Goal: Use online tool/utility: Utilize a website feature to perform a specific function

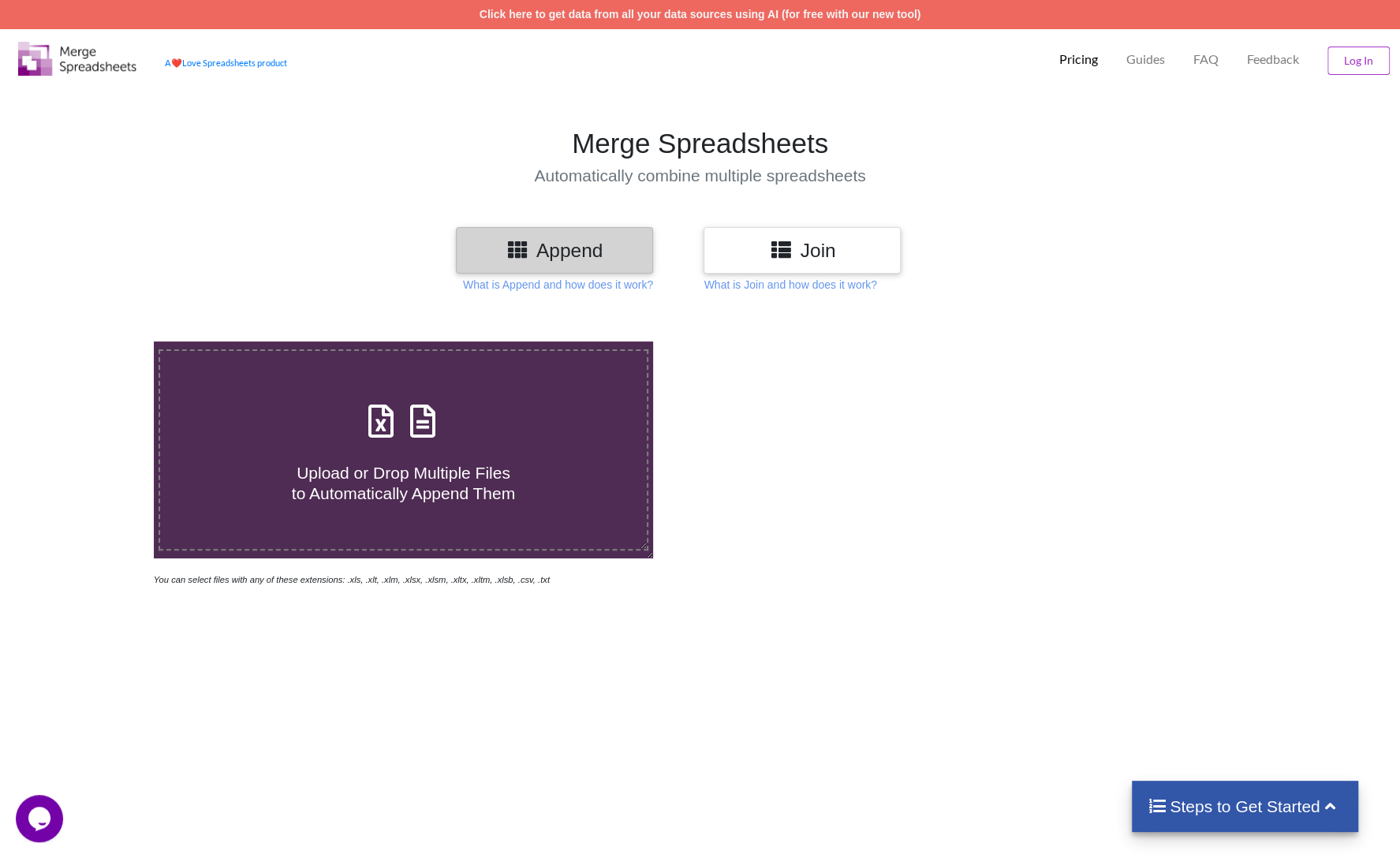
click at [1090, 548] on div at bounding box center [995, 464] width 593 height 246
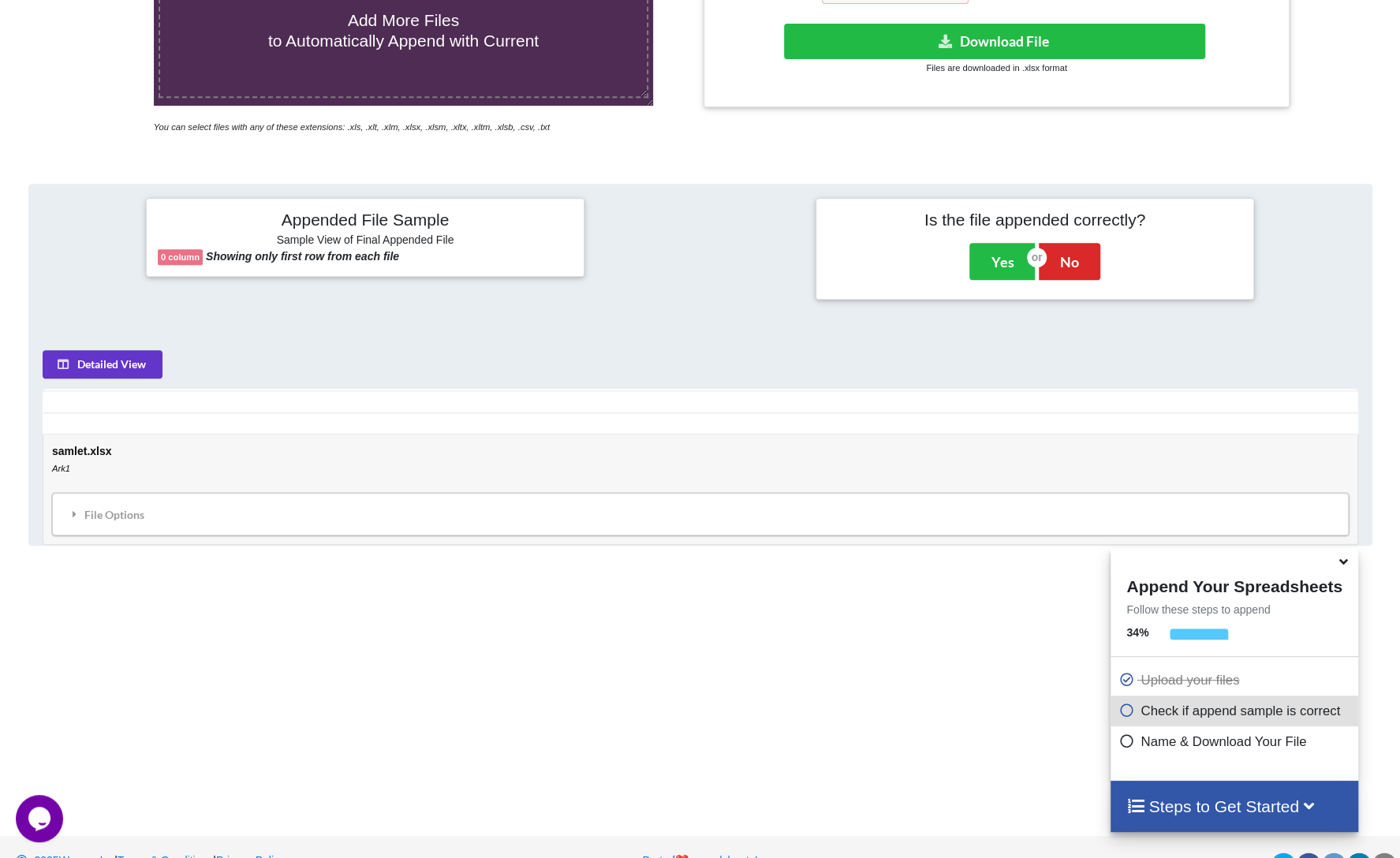
scroll to position [485, 0]
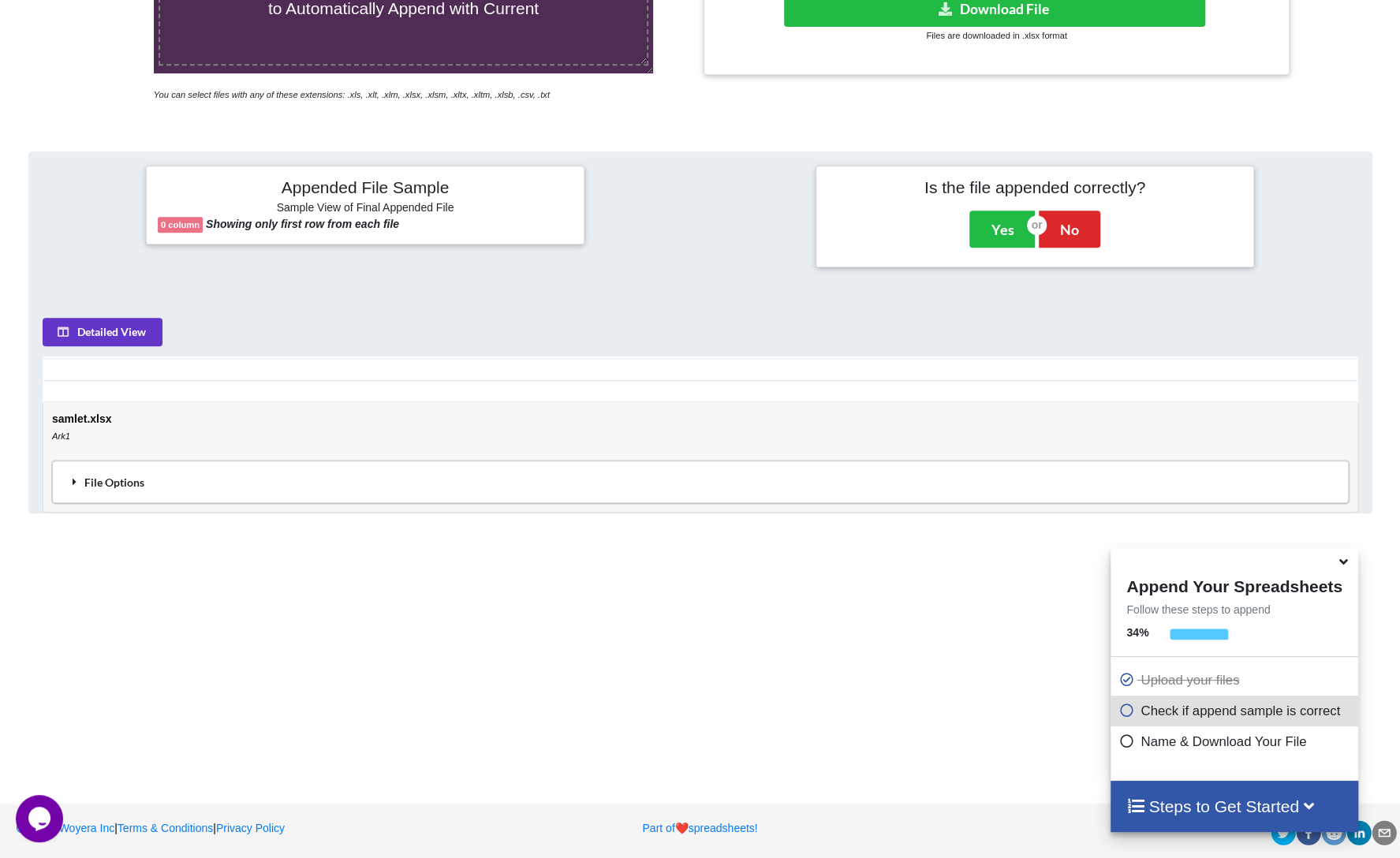
click at [81, 478] on div "File Options" at bounding box center [700, 481] width 1287 height 33
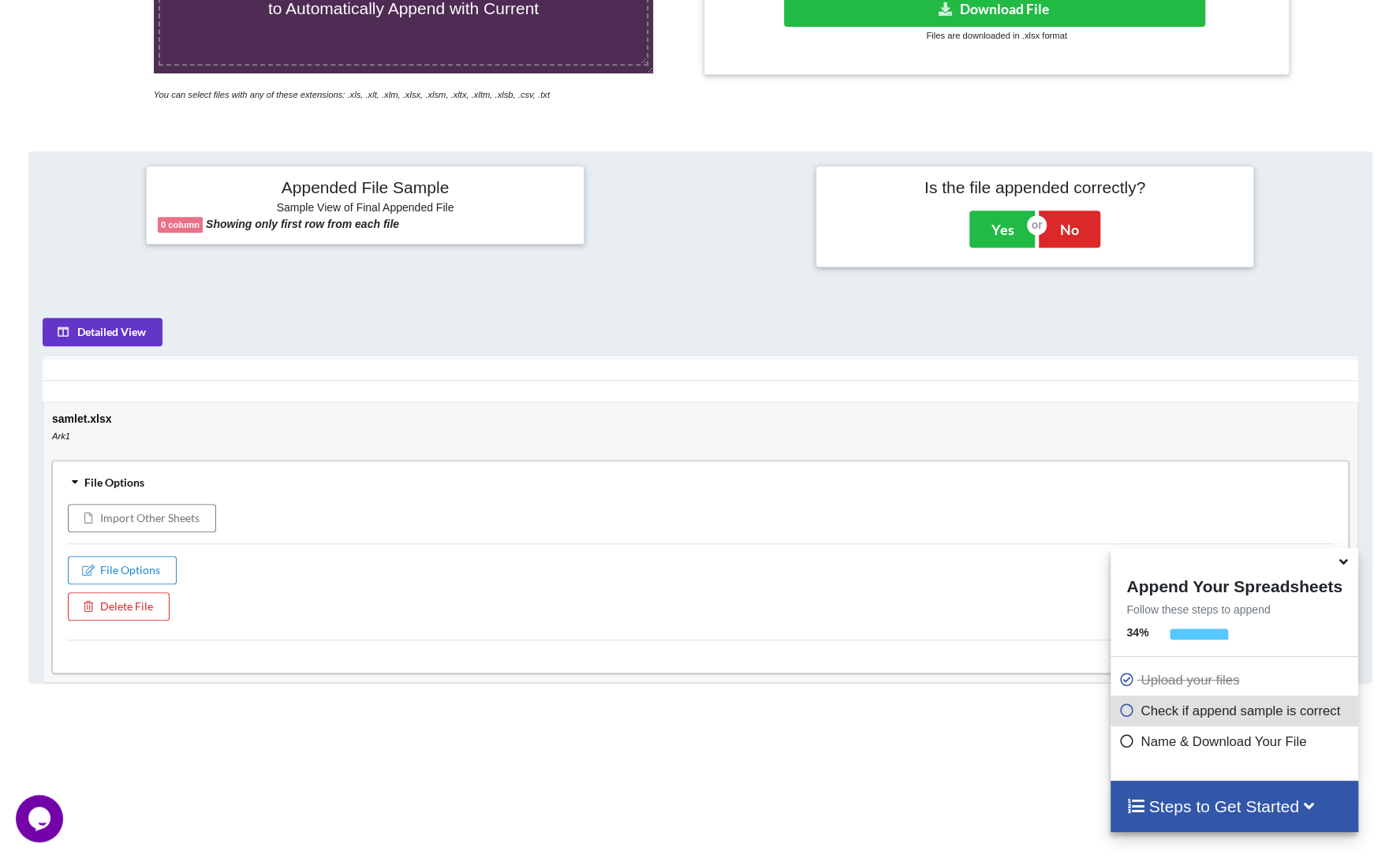
click at [54, 431] on icon "Ark1" at bounding box center [60, 436] width 18 height 9
click at [76, 419] on td "samlet.xlsx Ark1 File Options Import Other Sheets File Options Delete File" at bounding box center [700, 542] width 1314 height 280
click at [134, 327] on button "Detailed View" at bounding box center [102, 332] width 120 height 28
click at [110, 327] on button "Sample View" at bounding box center [100, 332] width 116 height 28
click at [116, 327] on button "Detailed View" at bounding box center [102, 332] width 120 height 28
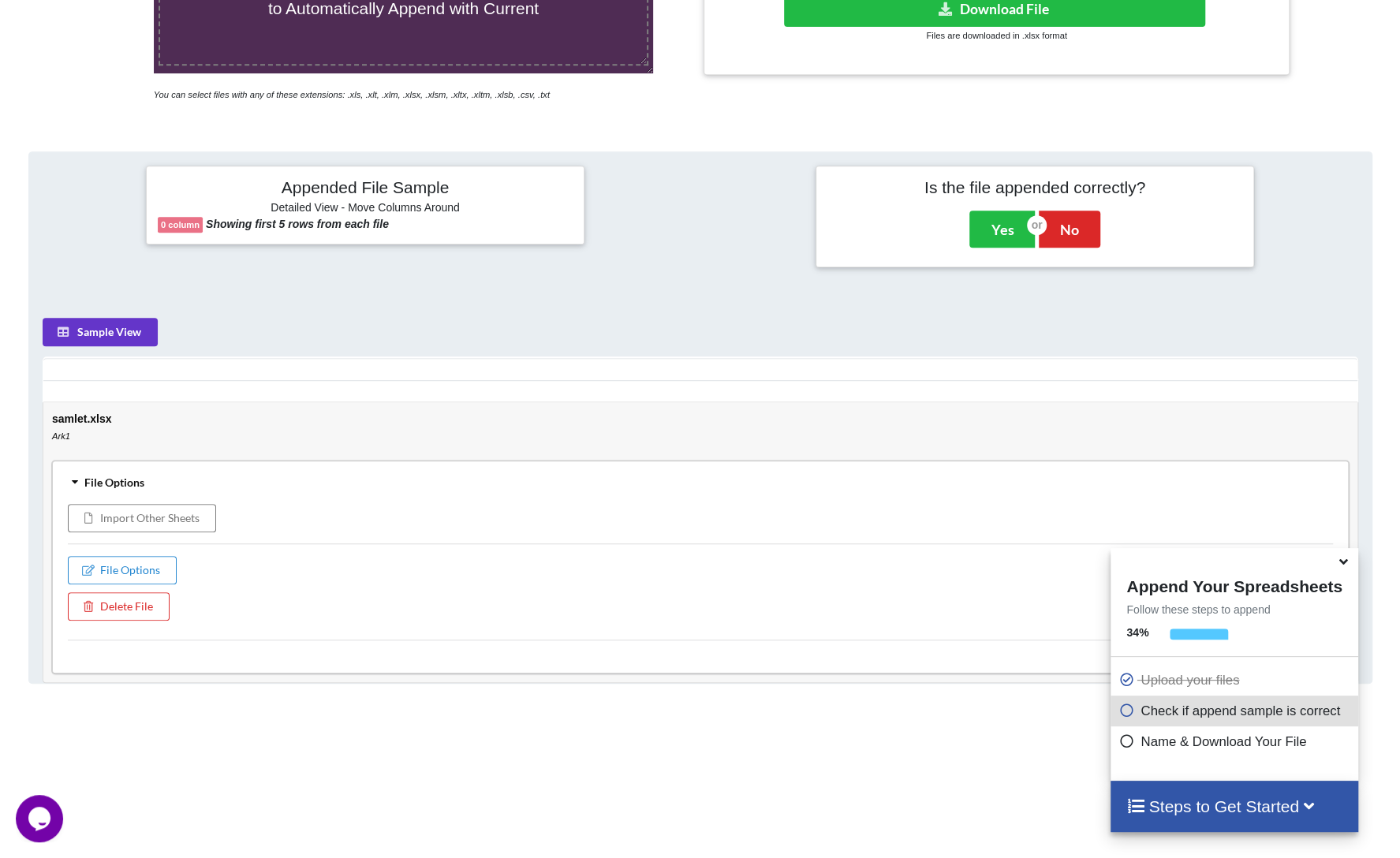
click at [326, 222] on b "Showing first 5 rows from each file" at bounding box center [297, 224] width 183 height 12
click at [146, 318] on button "Sample View" at bounding box center [100, 332] width 116 height 28
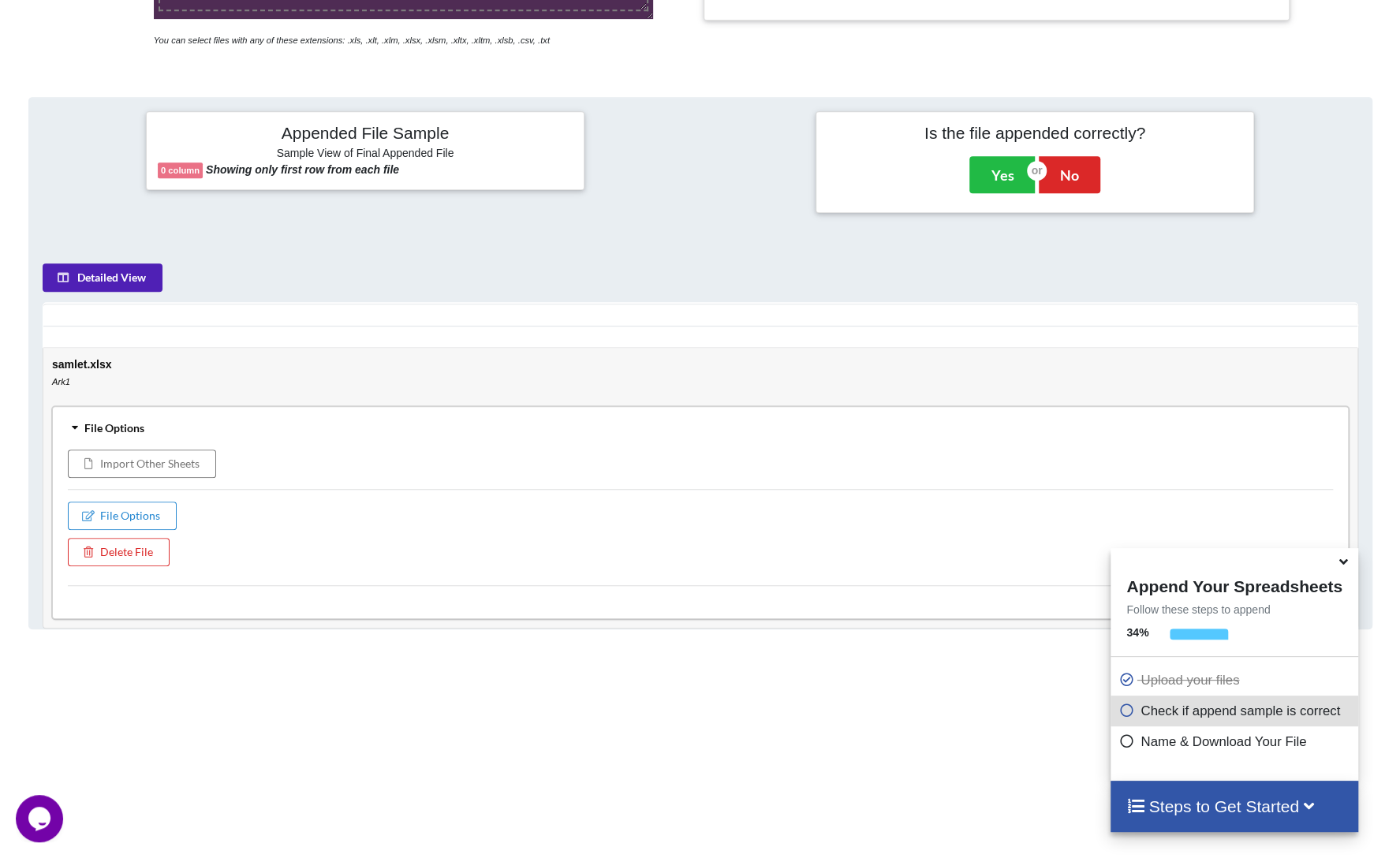
scroll to position [564, 0]
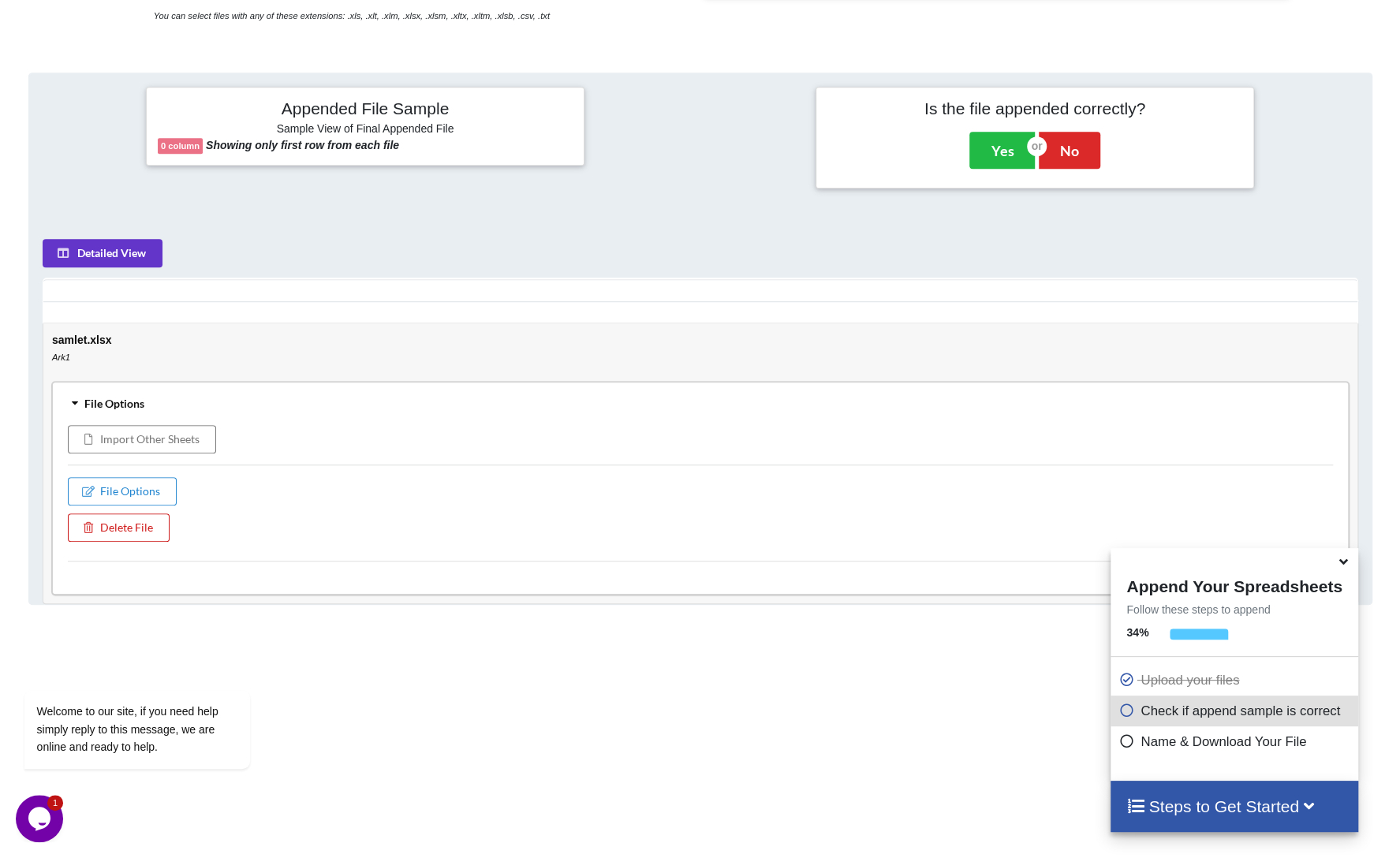
click at [128, 526] on button "Delete File" at bounding box center [118, 527] width 101 height 28
click at [169, 469] on button "Delete File" at bounding box center [163, 477] width 86 height 28
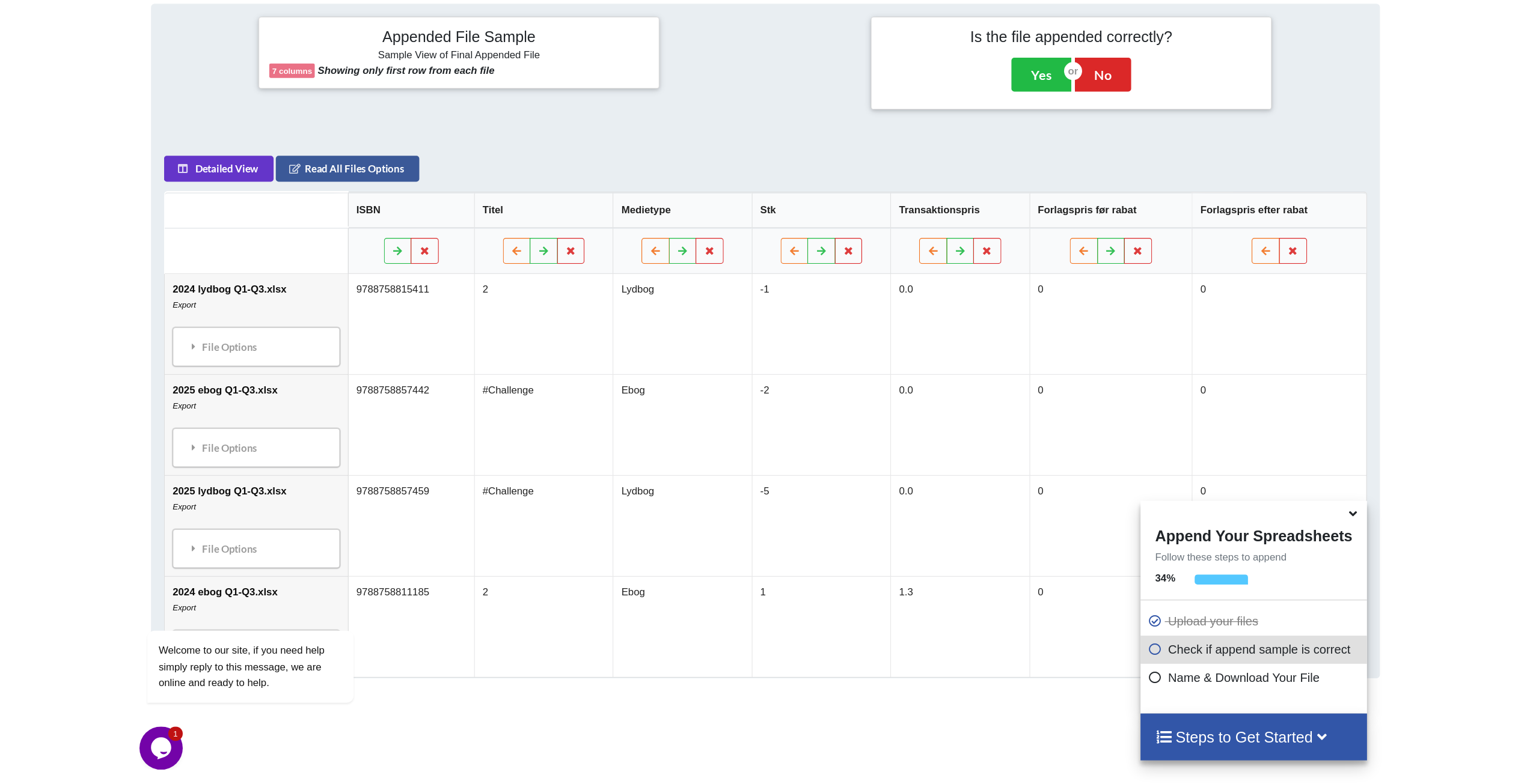
scroll to position [485, 0]
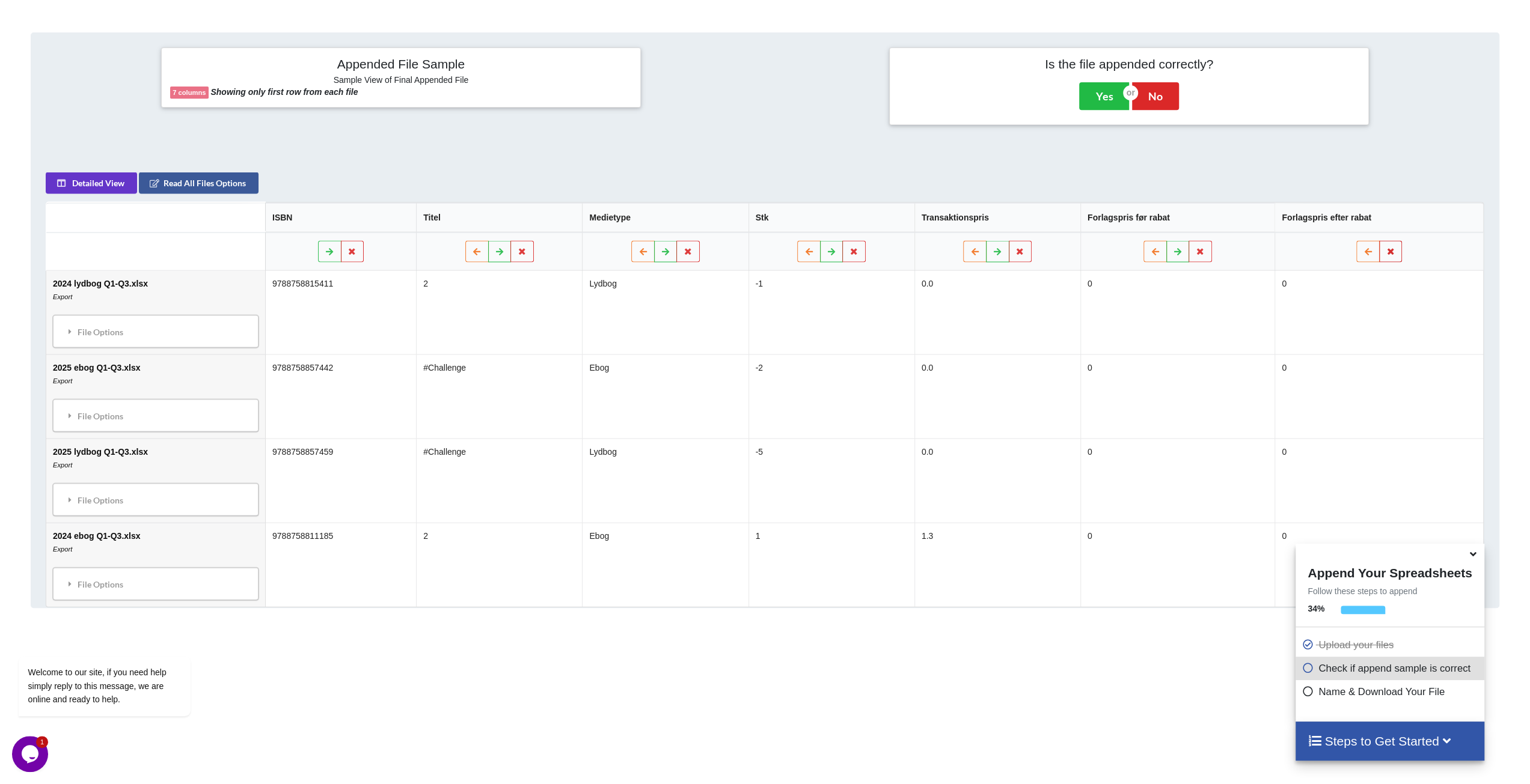
click at [1067, 252] on icon at bounding box center [1391, 251] width 10 height 7
click at [1067, 215] on button "Delete Column" at bounding box center [1305, 215] width 80 height 21
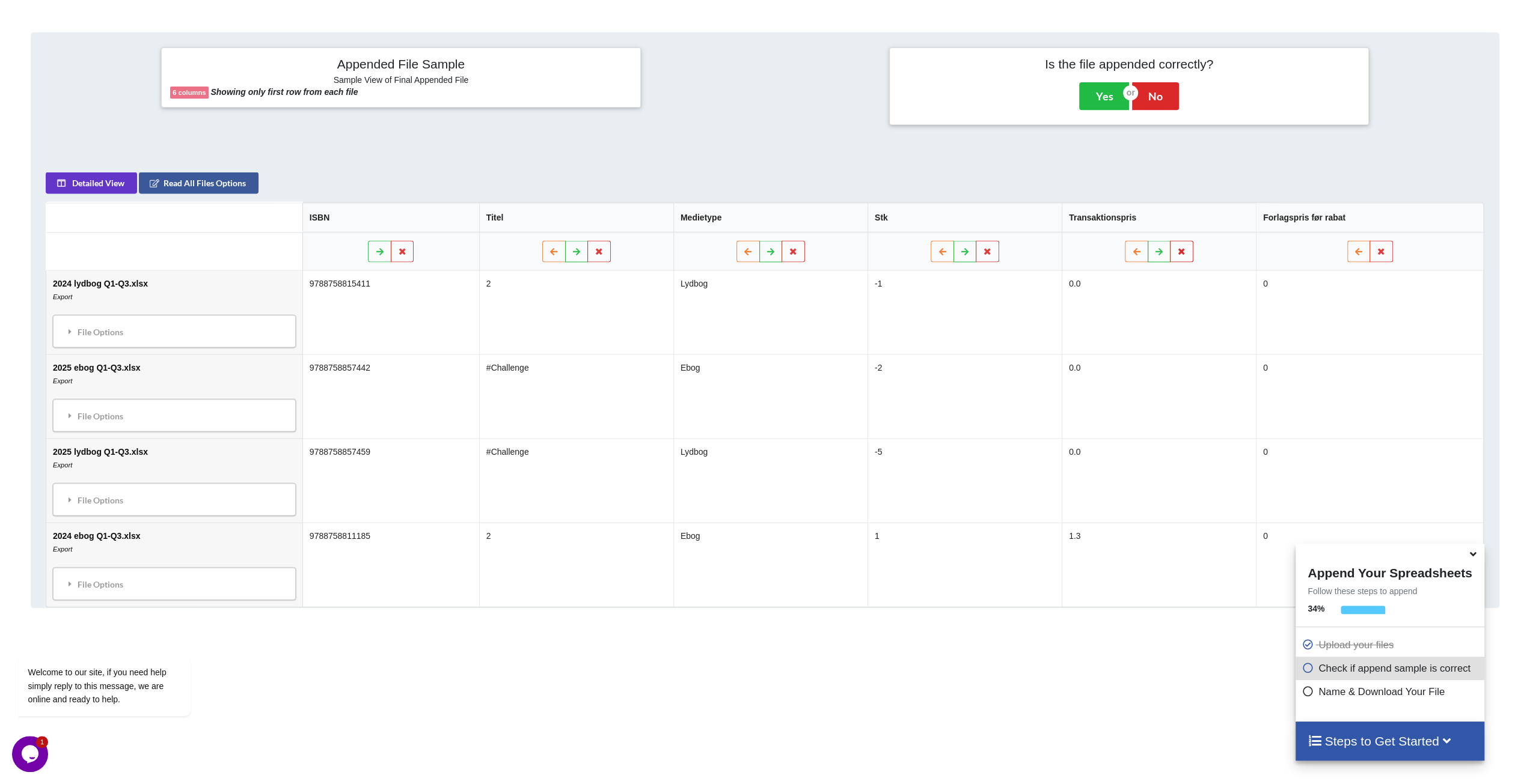
click at [1067, 252] on button at bounding box center [1182, 252] width 24 height 21
click at [1067, 210] on button "Delete Column" at bounding box center [1097, 215] width 80 height 21
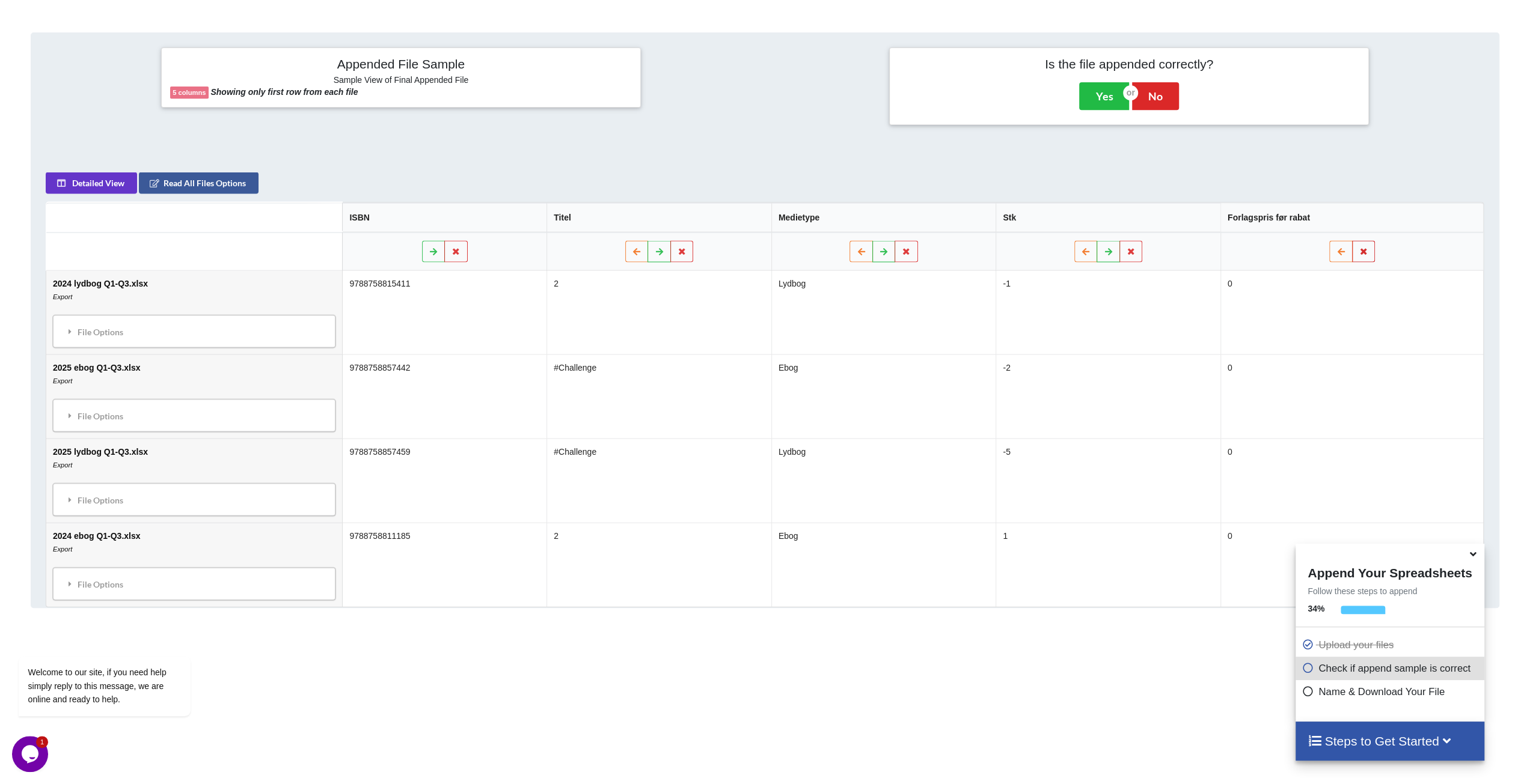
click at [1067, 250] on icon at bounding box center [1364, 251] width 10 height 7
click at [1067, 210] on button "Delete Column" at bounding box center [1279, 215] width 80 height 21
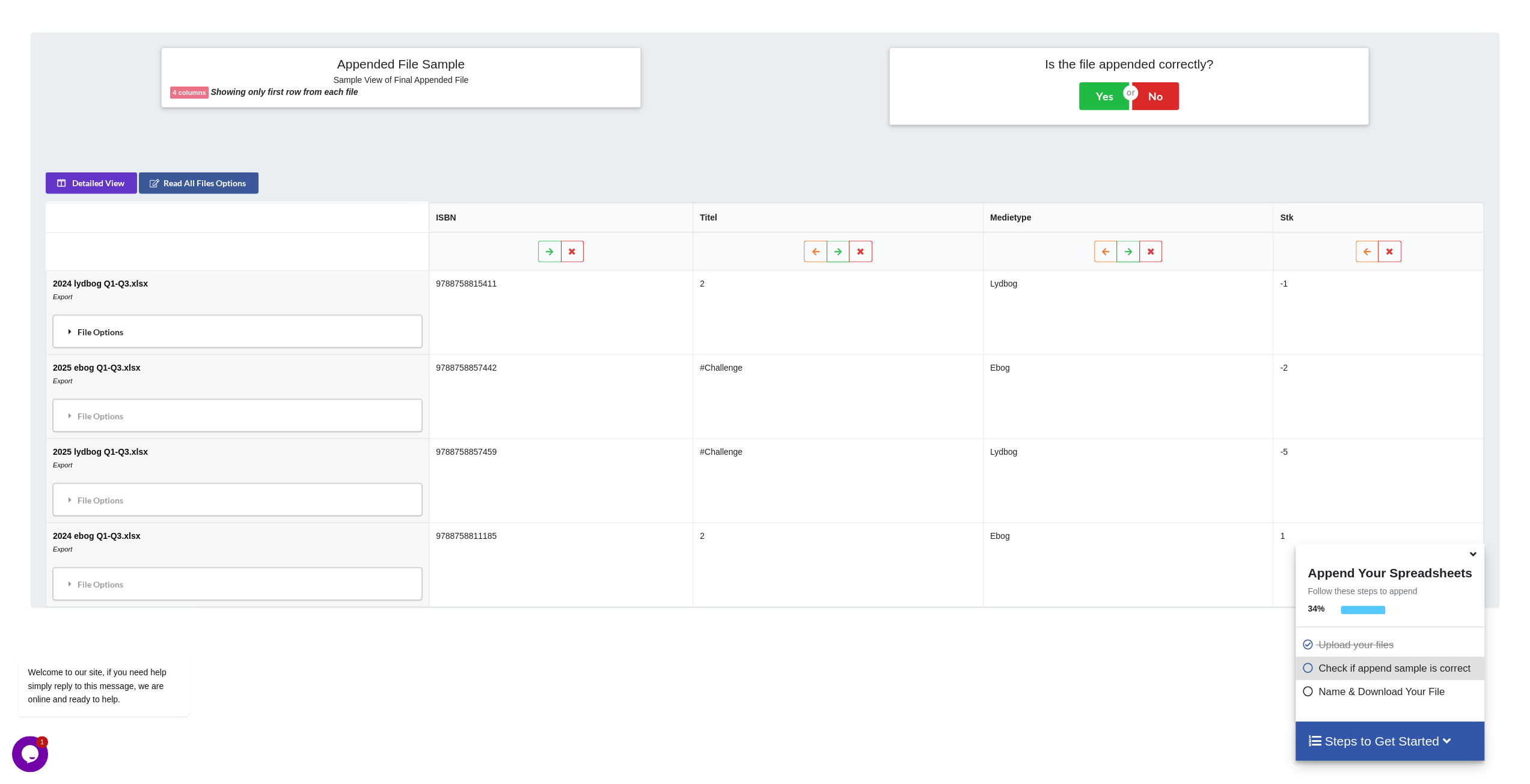
click at [173, 323] on div "File Options" at bounding box center [237, 331] width 362 height 25
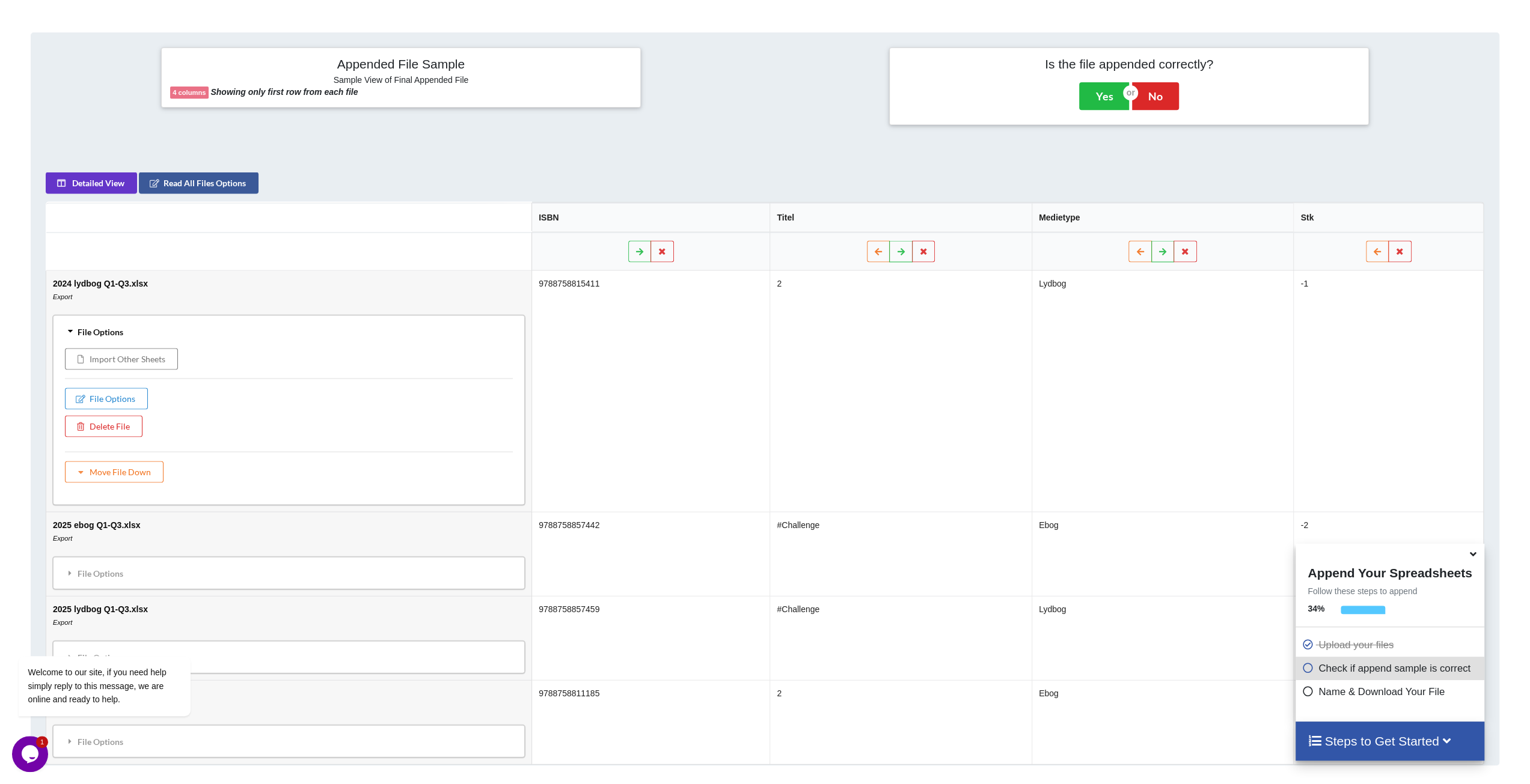
click at [201, 328] on div "File Options" at bounding box center [289, 331] width 465 height 25
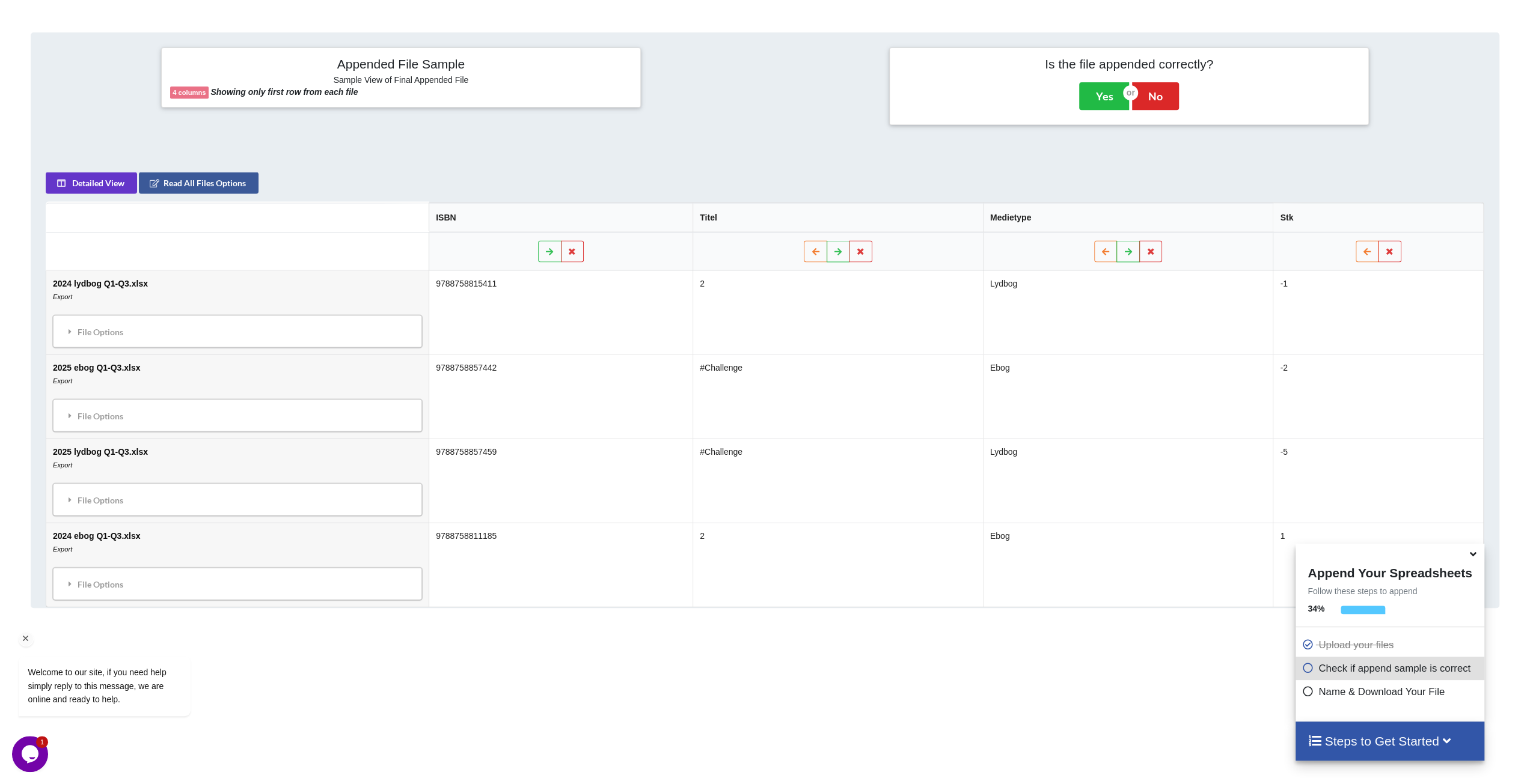
click at [123, 576] on div "Welcome to our site, if you need help simply reply to this message, we are onli…" at bounding box center [120, 636] width 216 height 183
click at [111, 583] on div "Welcome to our site, if you need help simply reply to this message, we are onli…" at bounding box center [120, 636] width 216 height 183
click at [80, 578] on div "Welcome to our site, if you need help simply reply to this message, we are onli…" at bounding box center [120, 636] width 216 height 183
click at [98, 324] on div "File Options" at bounding box center [237, 331] width 362 height 25
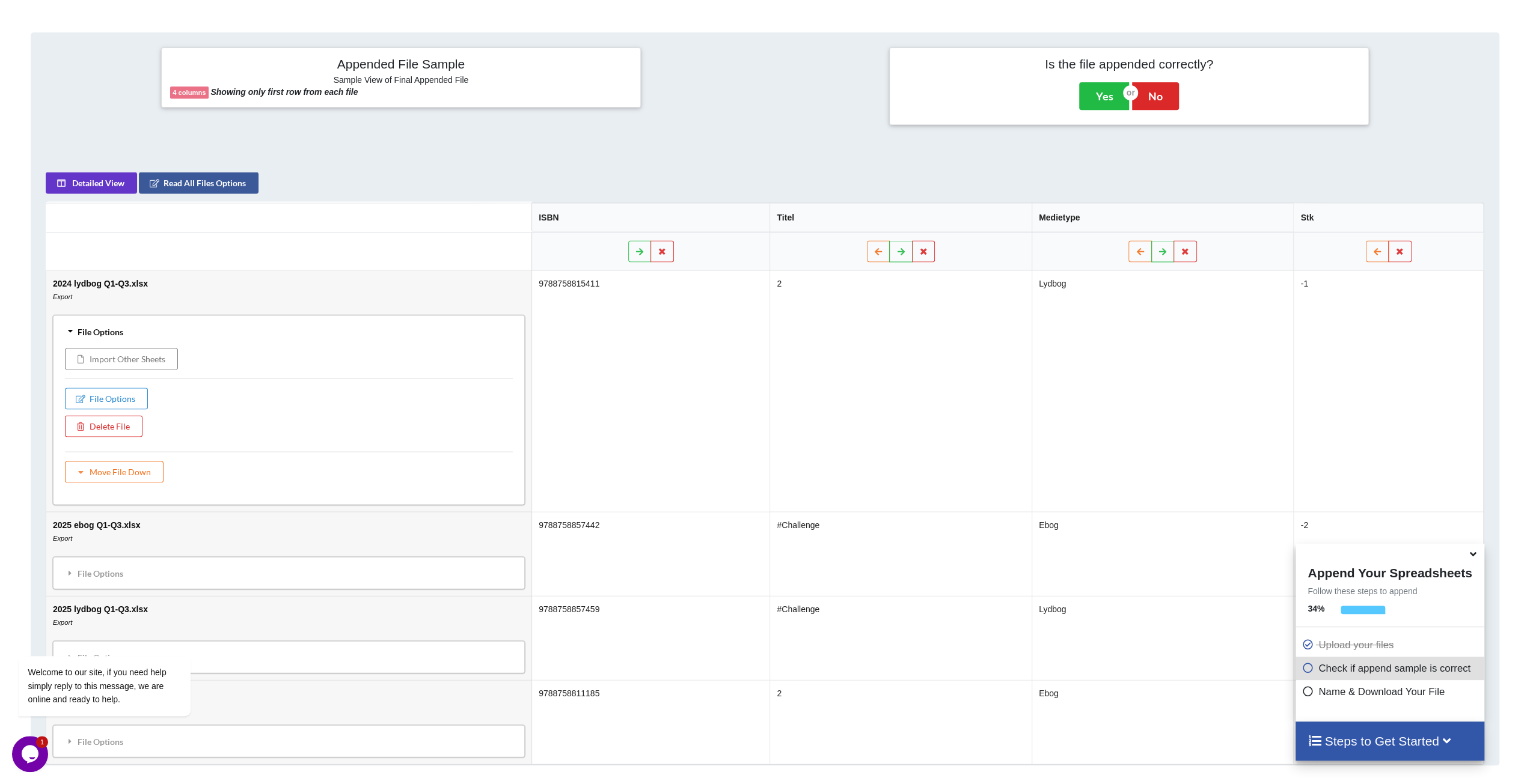
click at [118, 327] on div "File Options" at bounding box center [289, 331] width 465 height 25
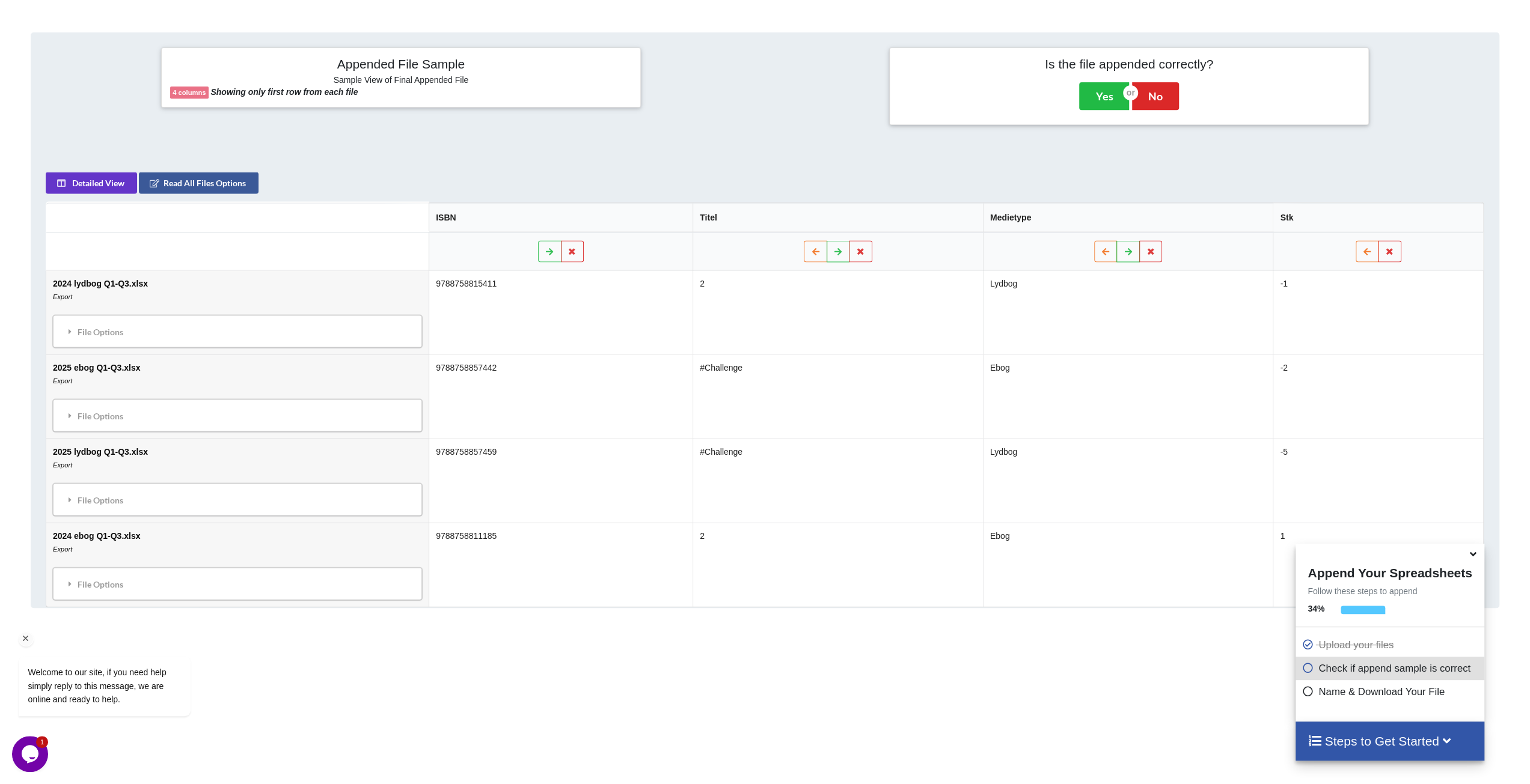
click at [96, 580] on div "Welcome to our site, if you need help simply reply to this message, we are onli…" at bounding box center [120, 636] width 216 height 183
click at [105, 327] on div "File Options" at bounding box center [237, 331] width 362 height 25
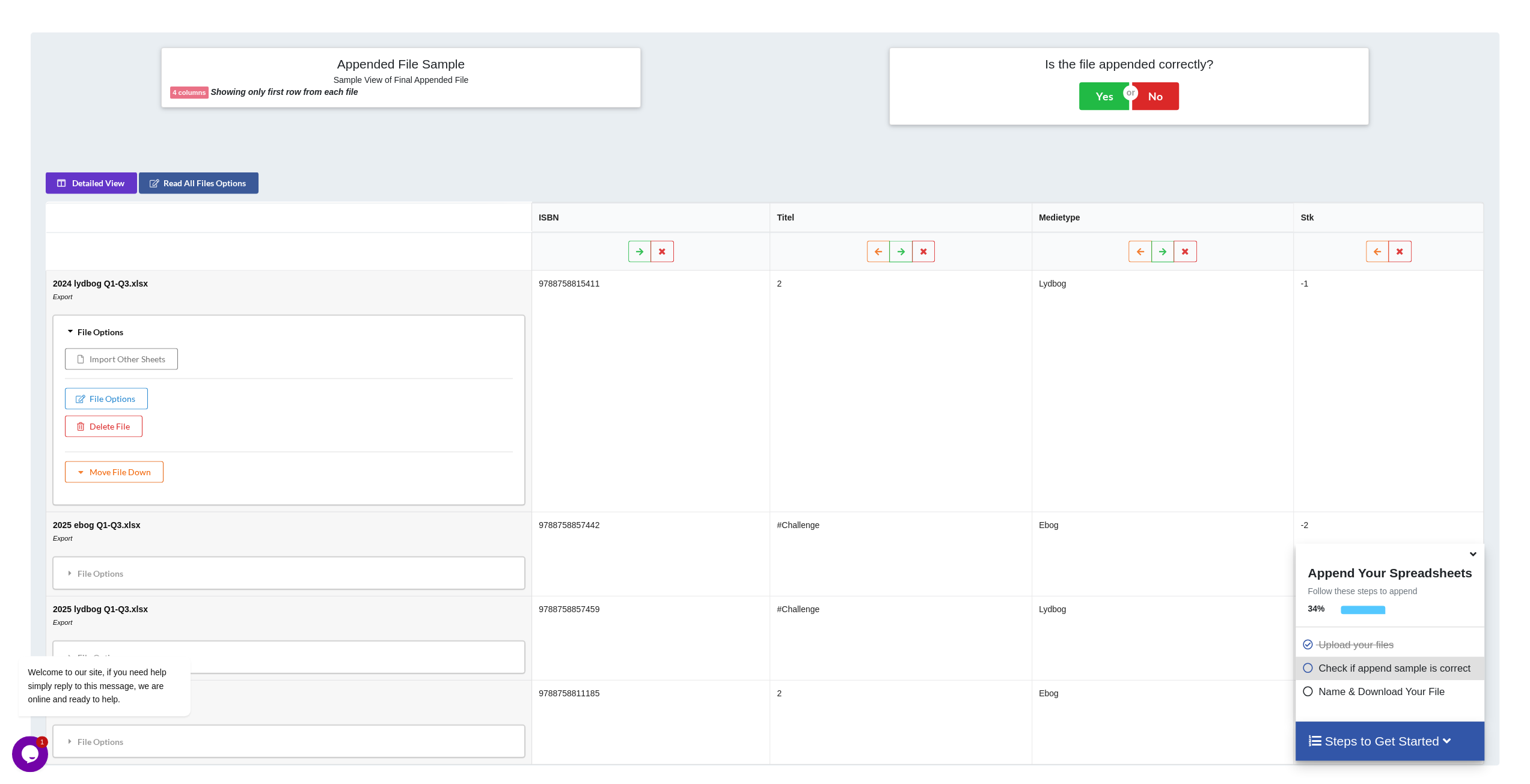
click at [129, 470] on button "Move File Down" at bounding box center [115, 473] width 99 height 21
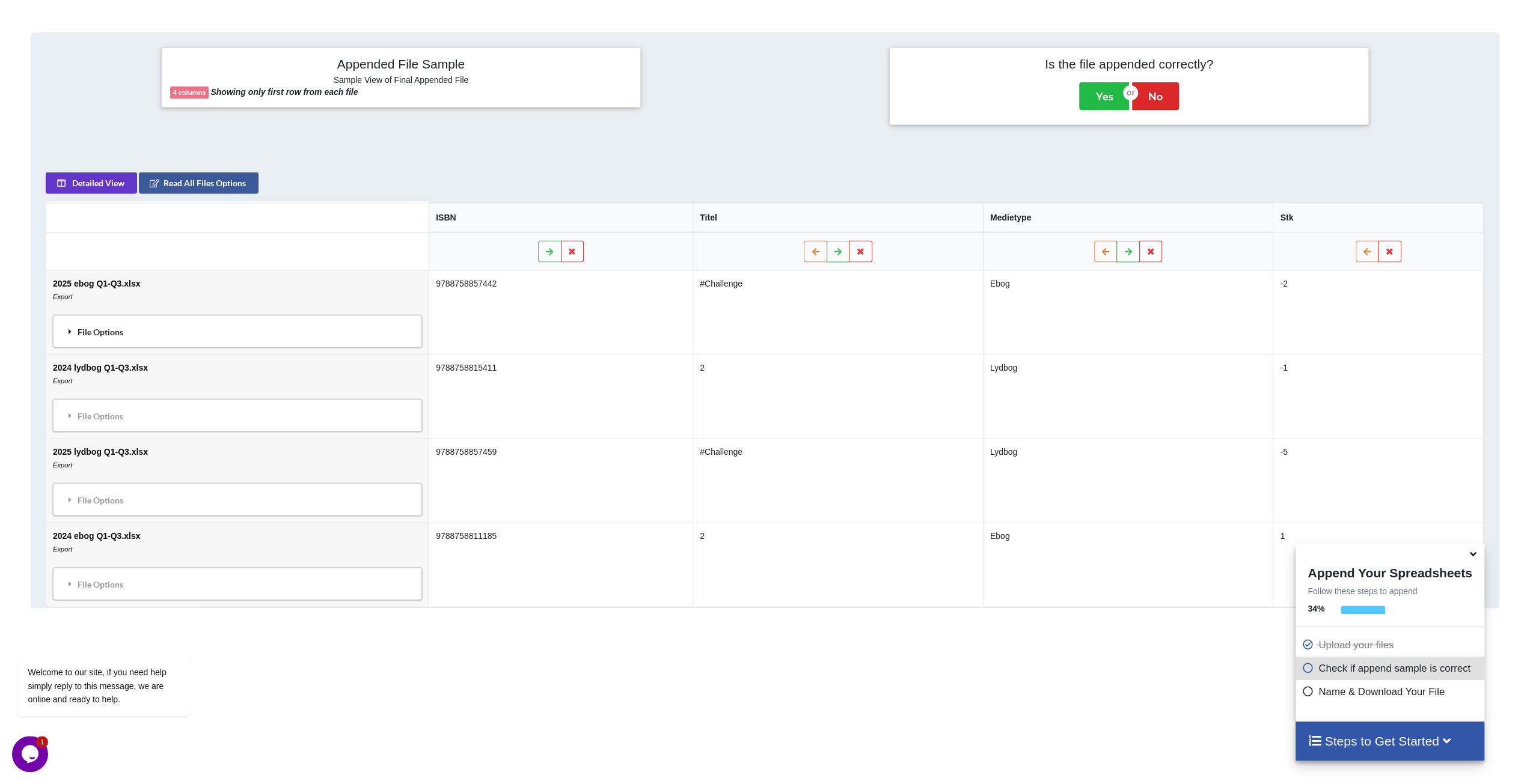
click at [112, 326] on div "File Options" at bounding box center [237, 331] width 362 height 25
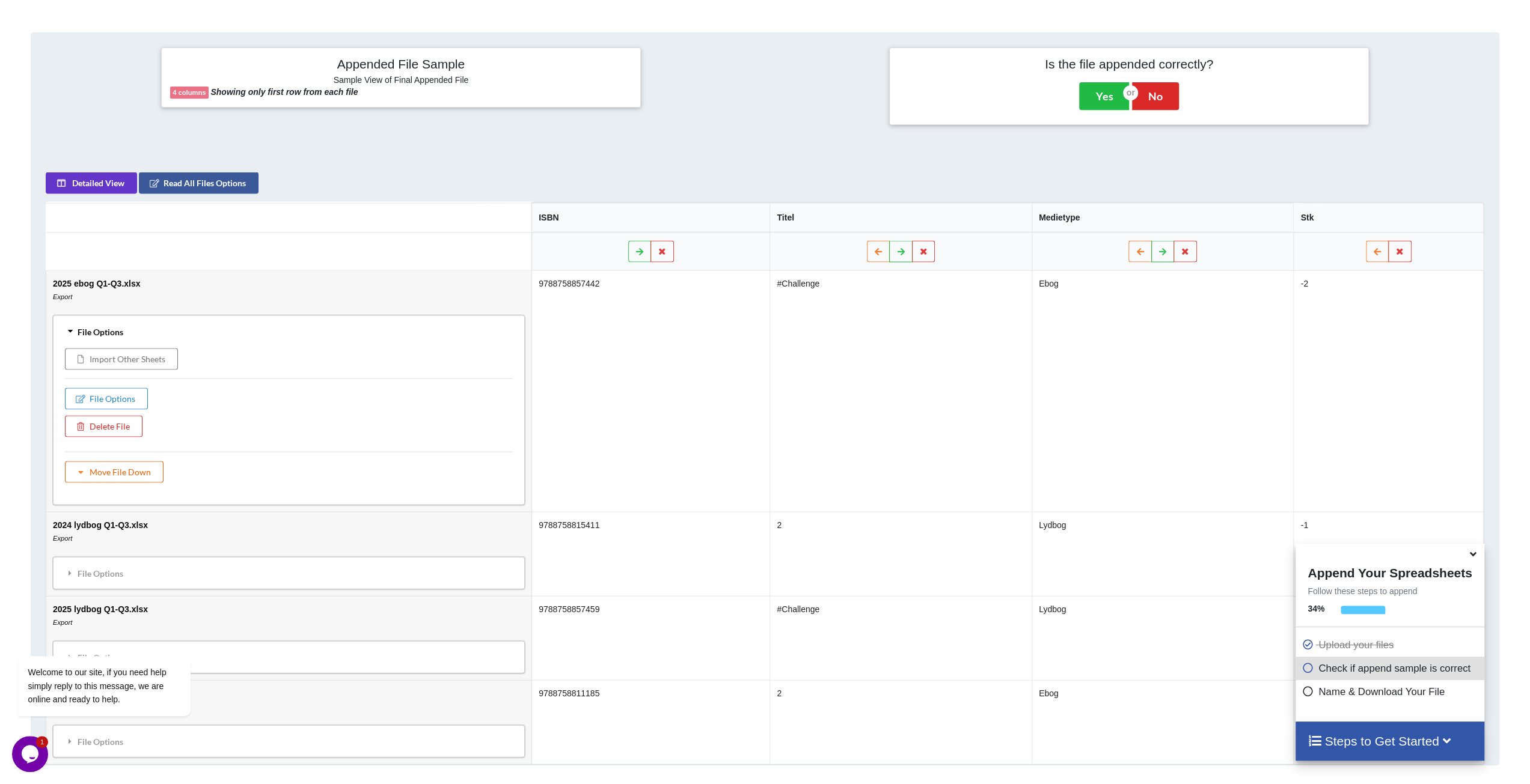
click at [115, 471] on button "Move File Down" at bounding box center [115, 473] width 99 height 21
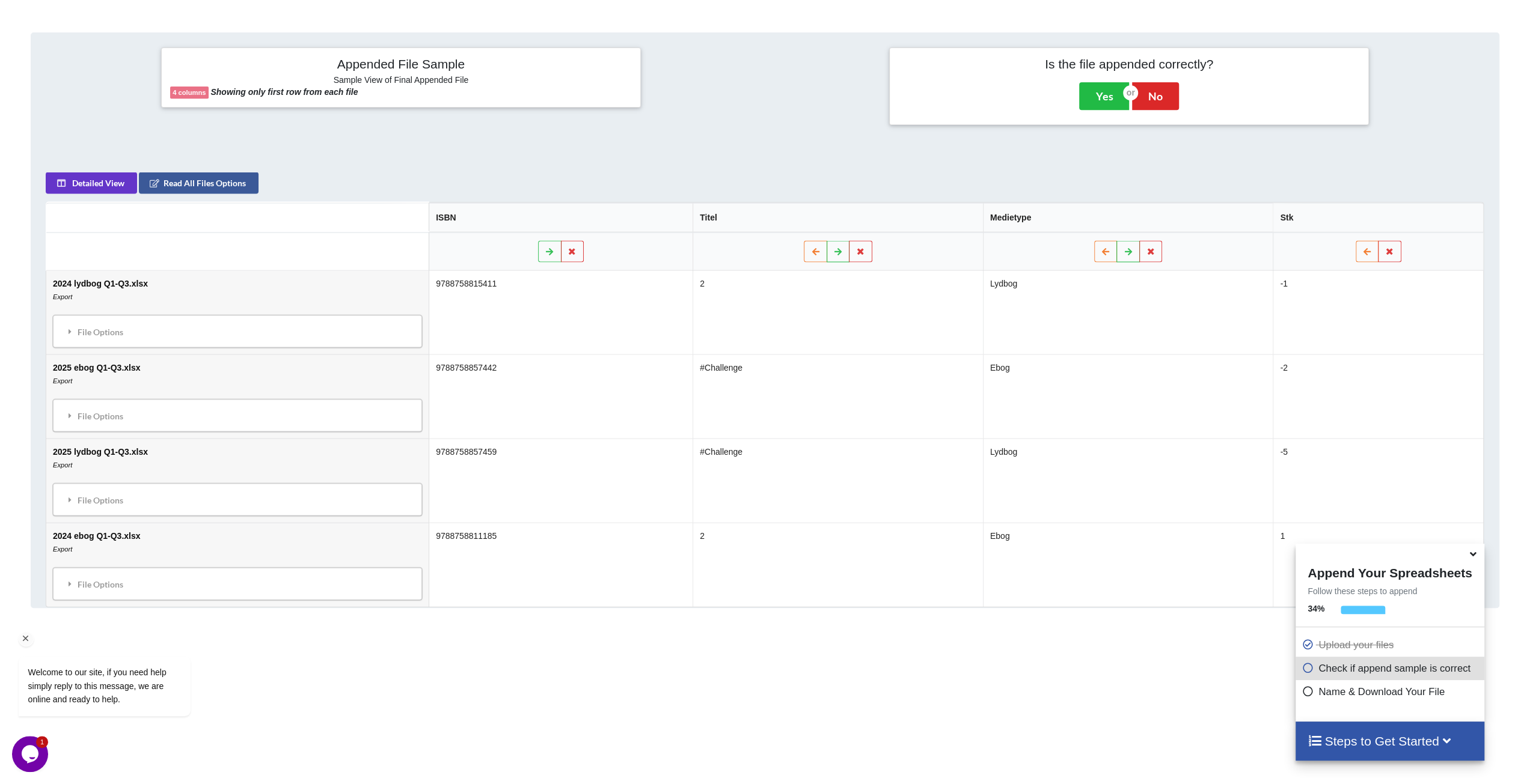
click at [108, 583] on div "Welcome to our site, if you need help simply reply to this message, we are onli…" at bounding box center [120, 636] width 216 height 183
click at [109, 577] on div "Welcome to our site, if you need help simply reply to this message, we are onli…" at bounding box center [120, 636] width 216 height 183
click at [97, 489] on div "File Options" at bounding box center [237, 500] width 362 height 25
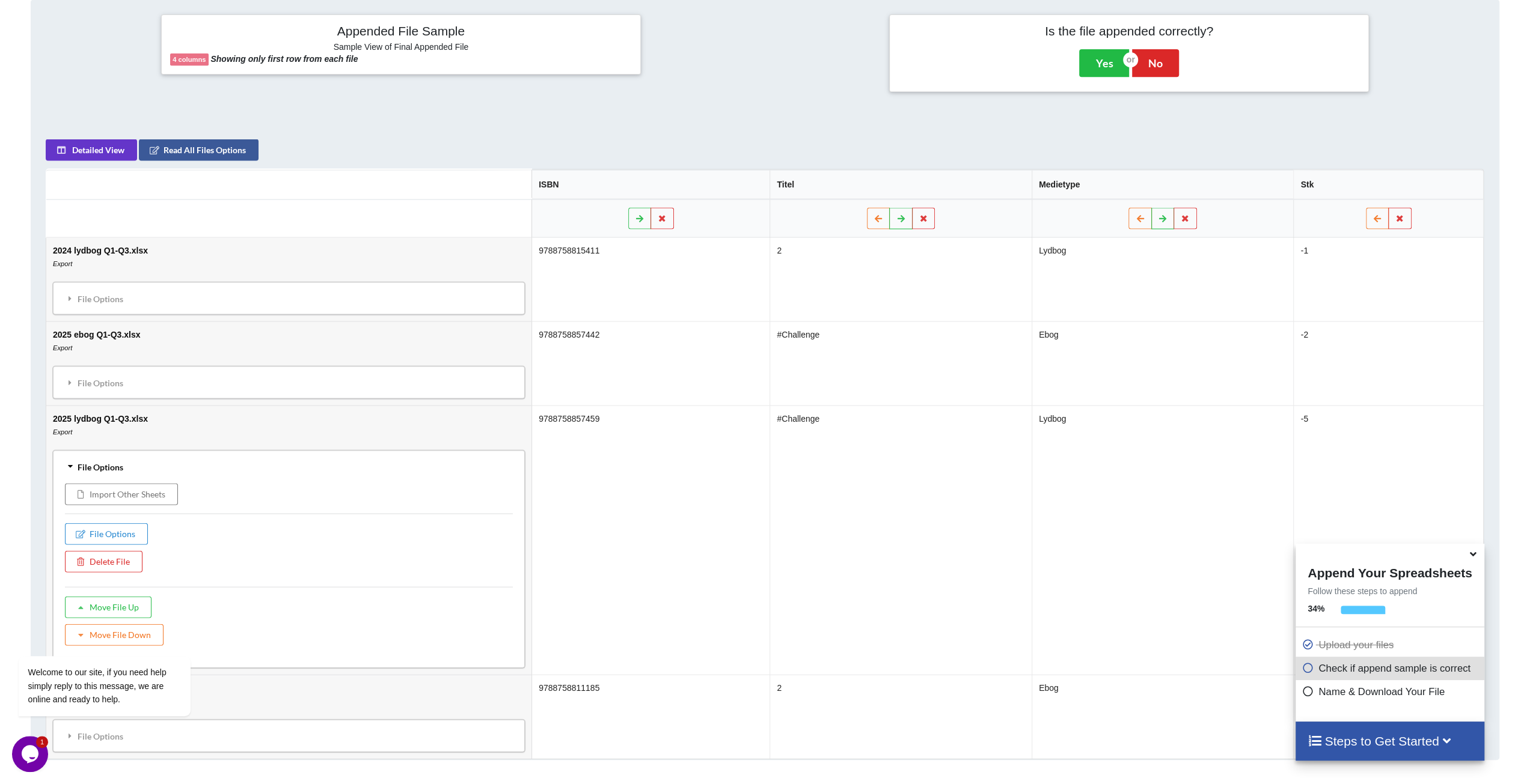
scroll to position [544, 0]
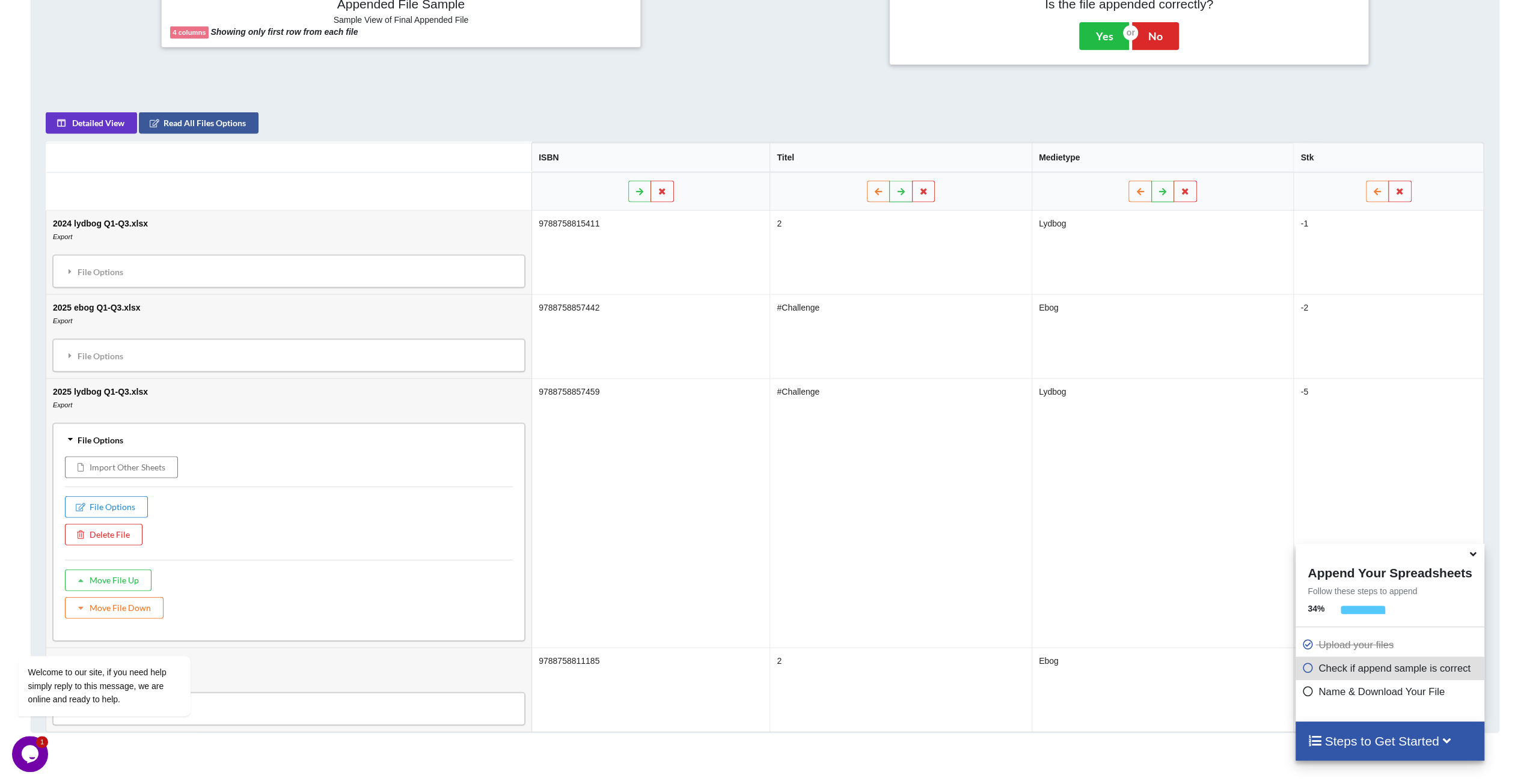
click at [247, 394] on td "2025 lydbog Q1-Q3.xlsx Export File Options Import Other Sheets File Options Del…" at bounding box center [289, 513] width 485 height 269
click at [87, 436] on div "File Options" at bounding box center [289, 440] width 465 height 25
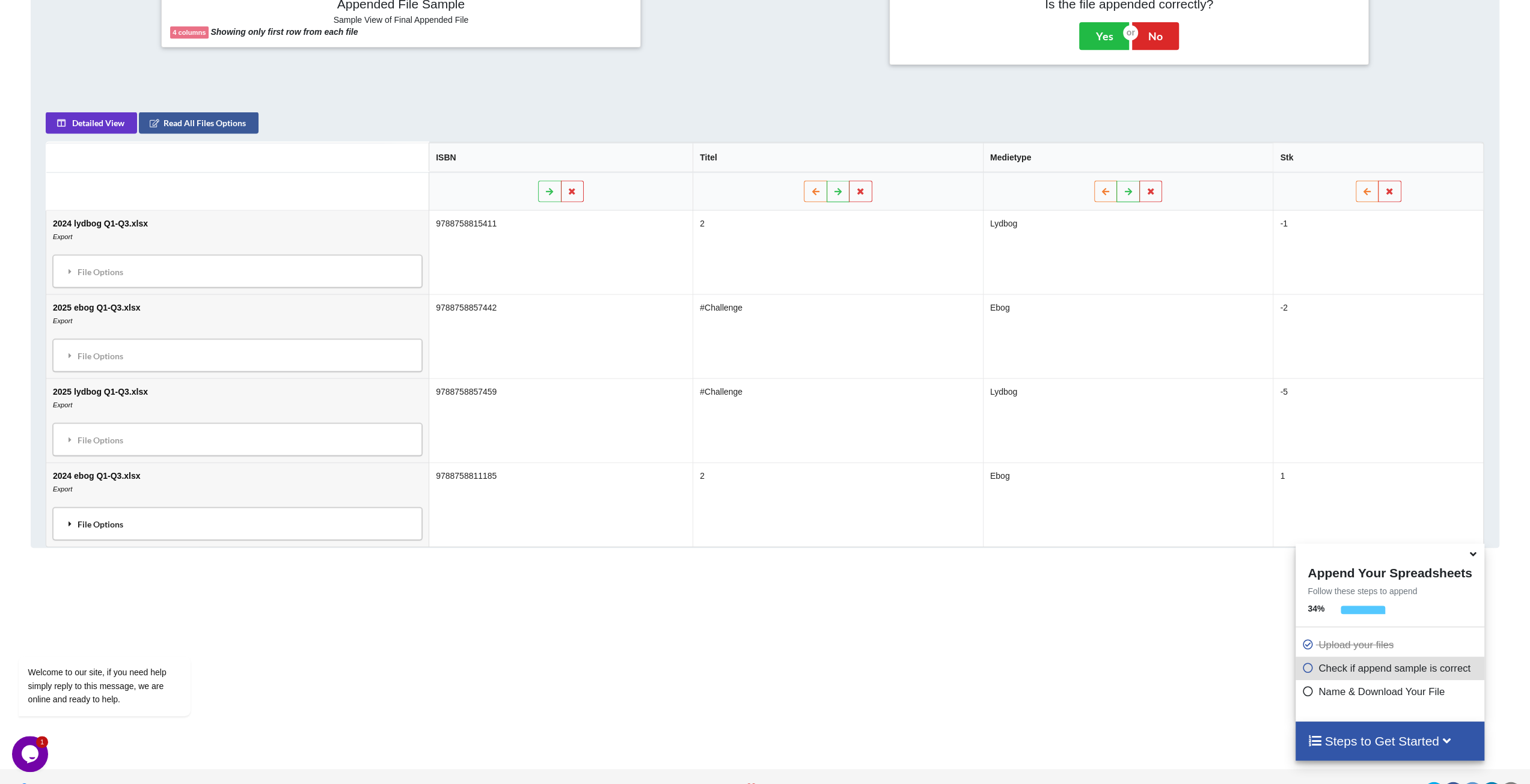
click at [99, 513] on div "File Options" at bounding box center [237, 523] width 362 height 25
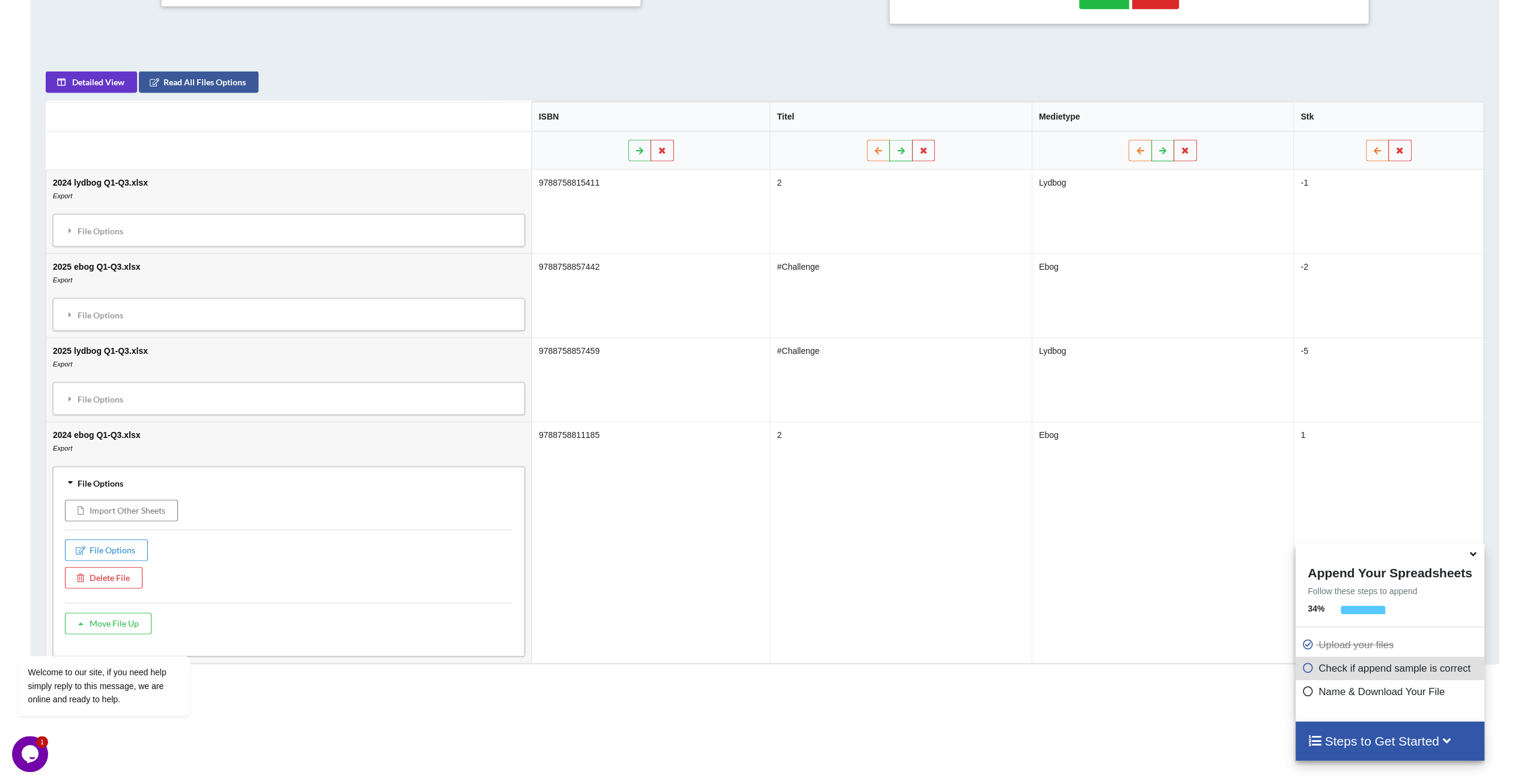
scroll to position [604, 0]
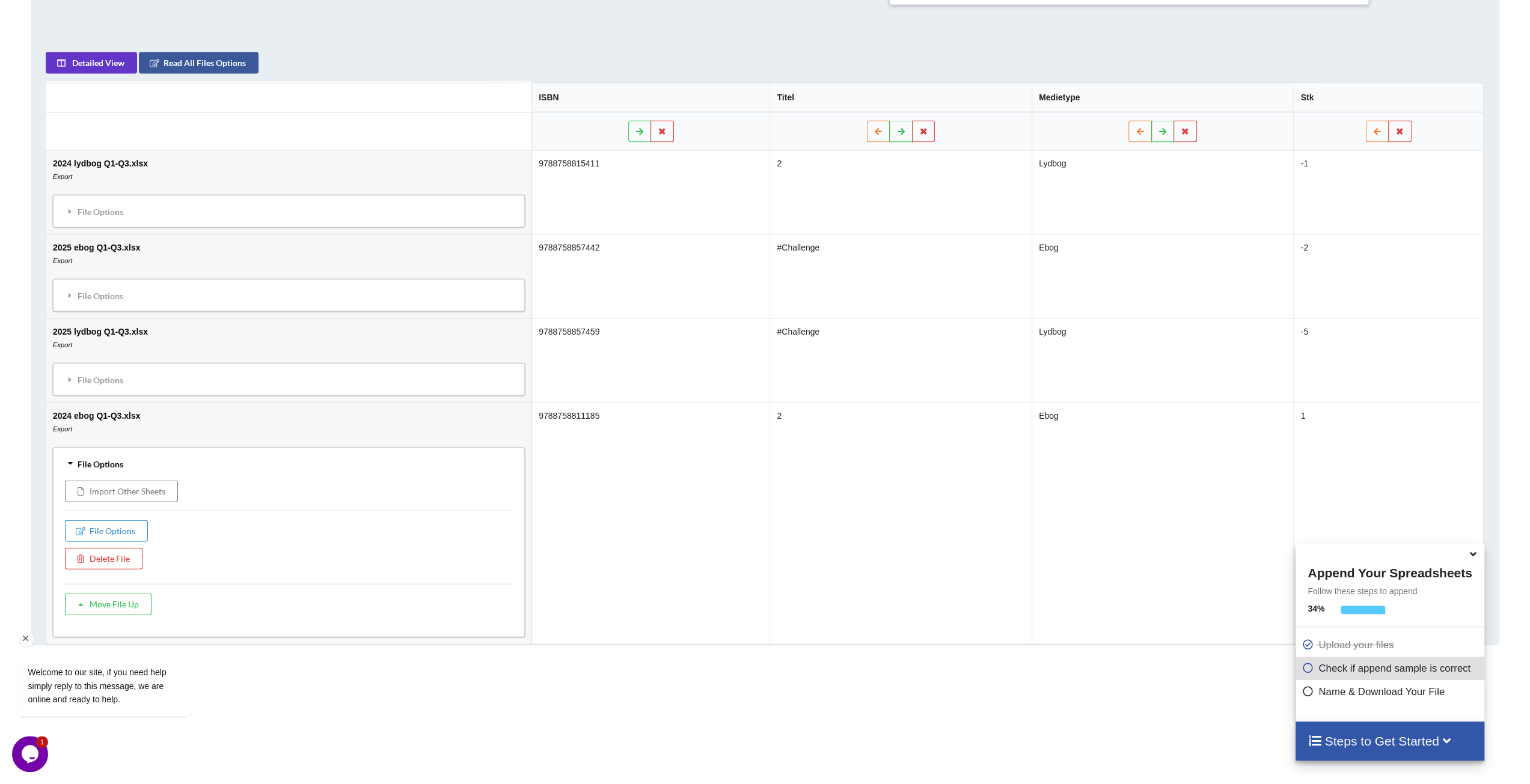
click at [120, 601] on div "Welcome to our site, if you need help simply reply to this message, we are onli…" at bounding box center [120, 636] width 216 height 183
click at [88, 596] on div "Welcome to our site, if you need help simply reply to this message, we are onli…" at bounding box center [120, 636] width 216 height 183
drag, startPoint x: 78, startPoint y: 600, endPoint x: 112, endPoint y: 601, distance: 34.0
click at [80, 600] on div "Welcome to our site, if you need help simply reply to this message, we are onli…" at bounding box center [120, 636] width 216 height 183
click at [112, 601] on div "Welcome to our site, if you need help simply reply to this message, we are onli…" at bounding box center [120, 636] width 216 height 183
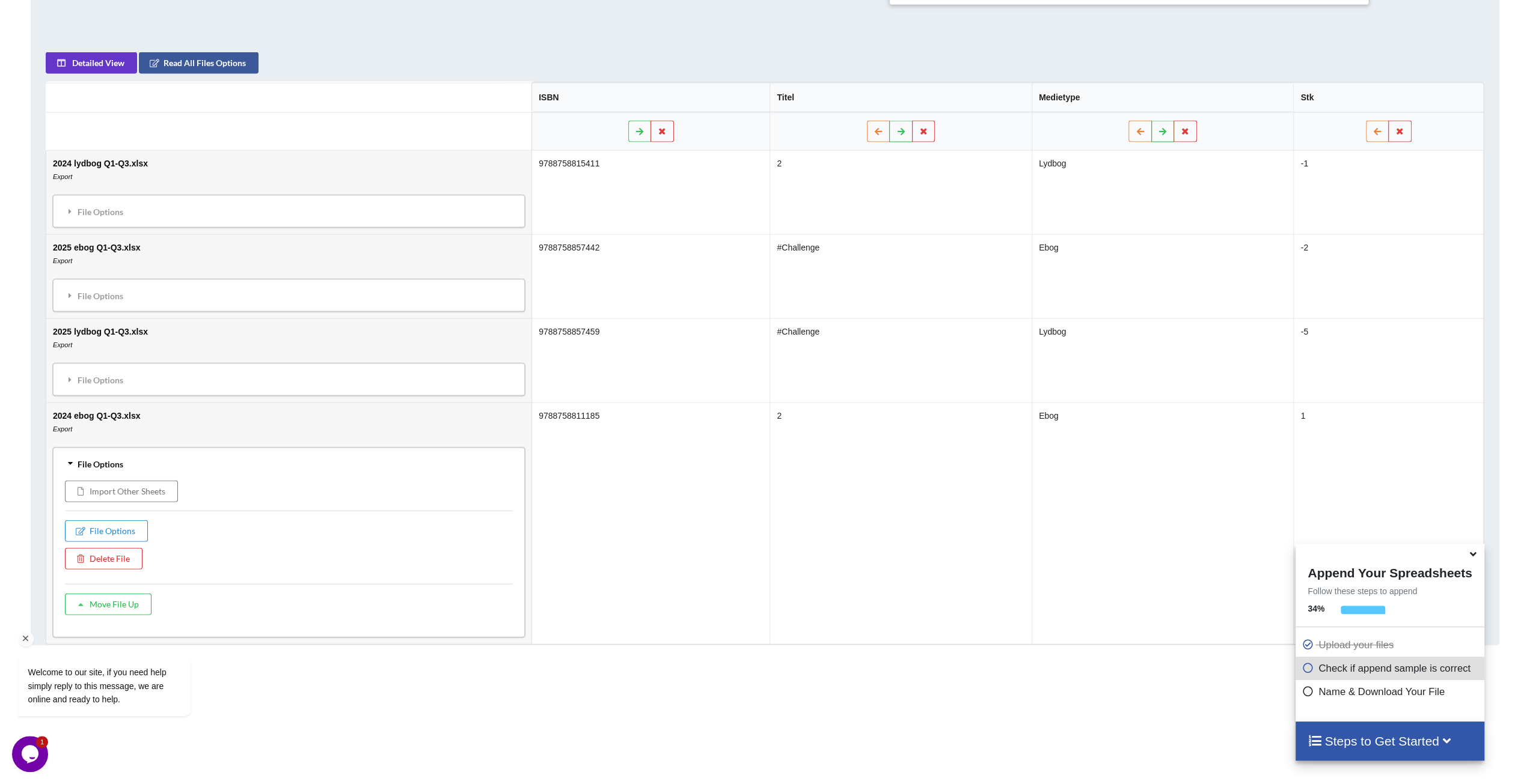
drag, startPoint x: 129, startPoint y: 599, endPoint x: 139, endPoint y: 597, distance: 10.2
click at [130, 599] on div "Welcome to our site, if you need help simply reply to this message, we are onli…" at bounding box center [120, 636] width 216 height 183
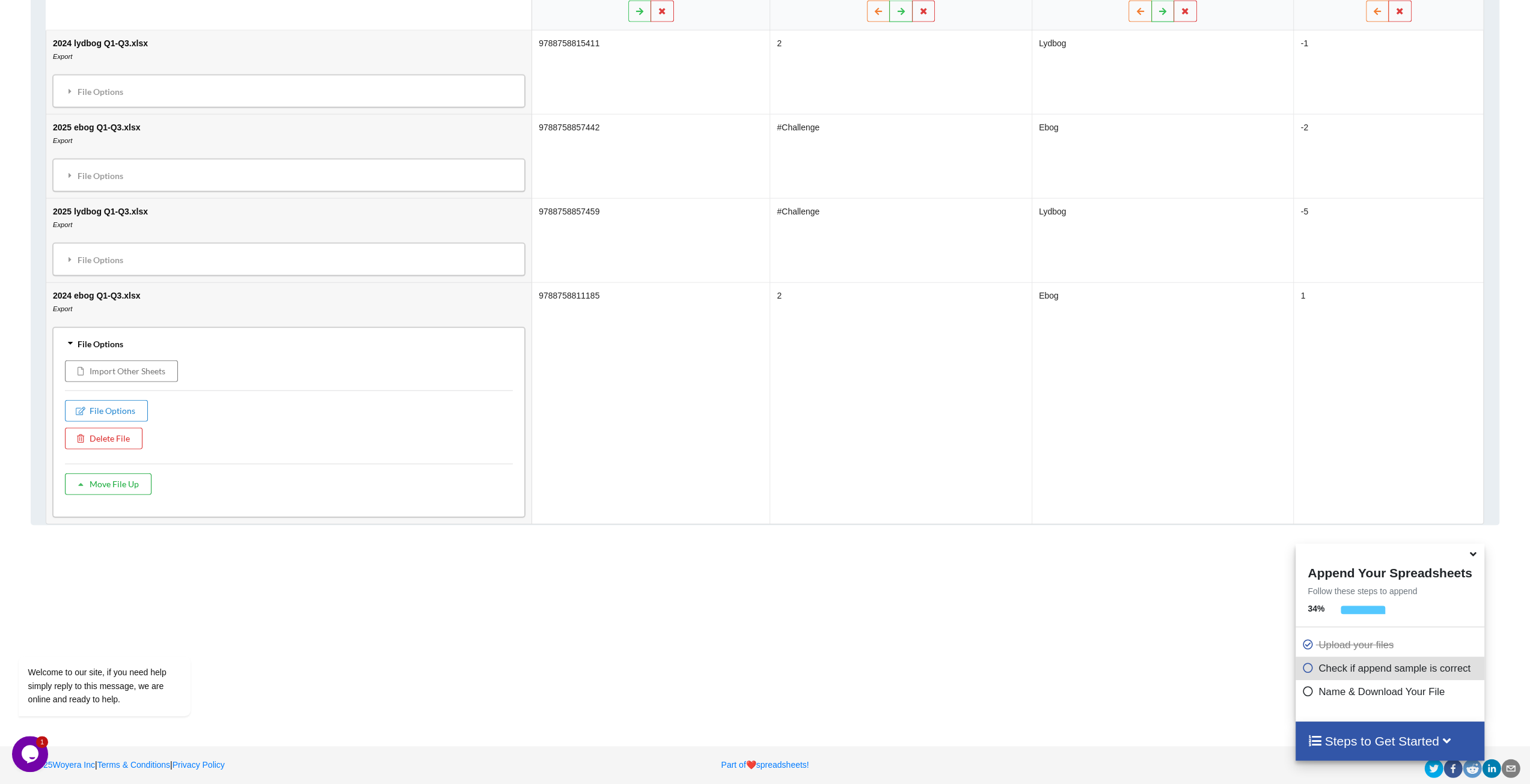
click at [125, 473] on button "Move File Up" at bounding box center [108, 484] width 87 height 21
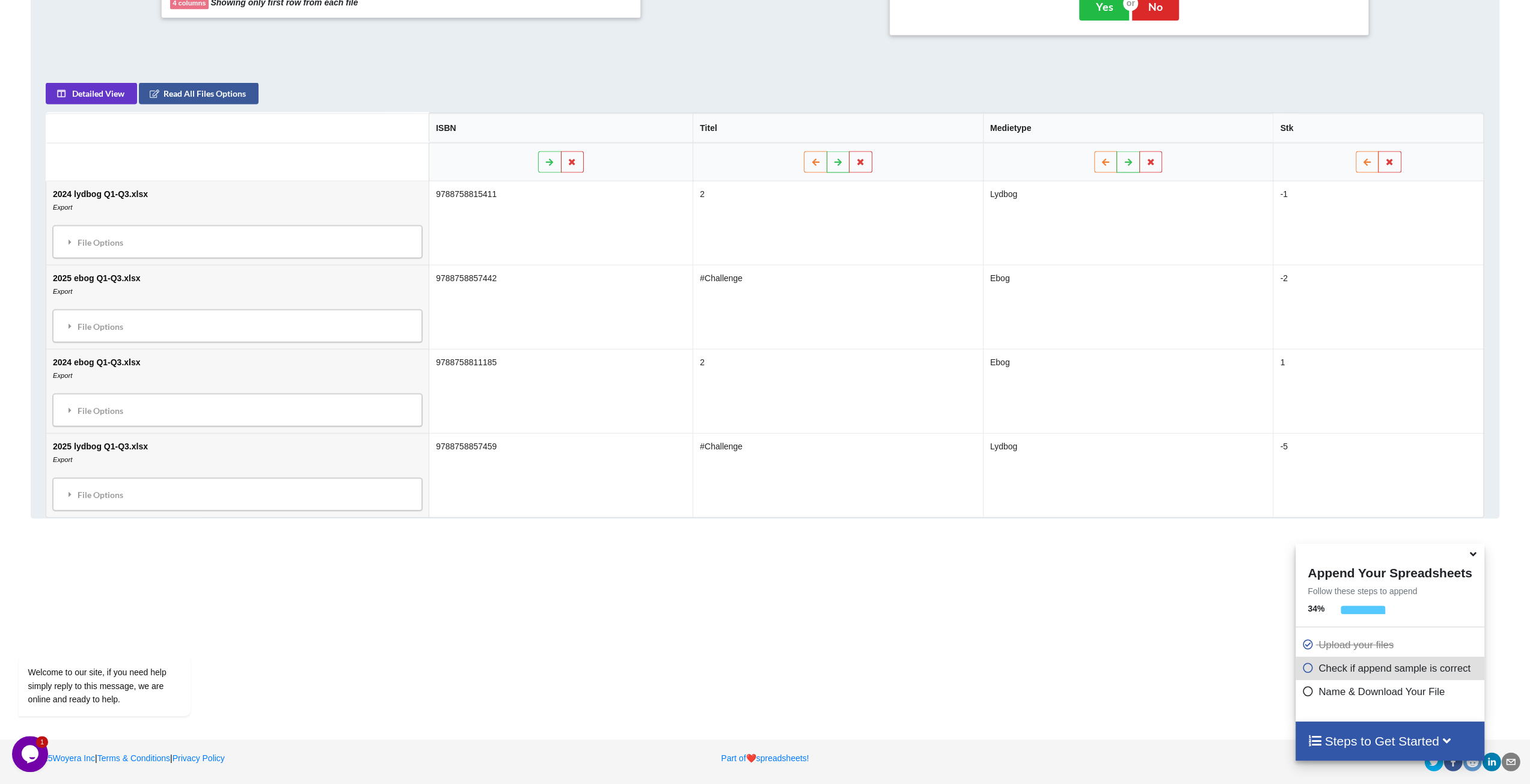
scroll to position [568, 0]
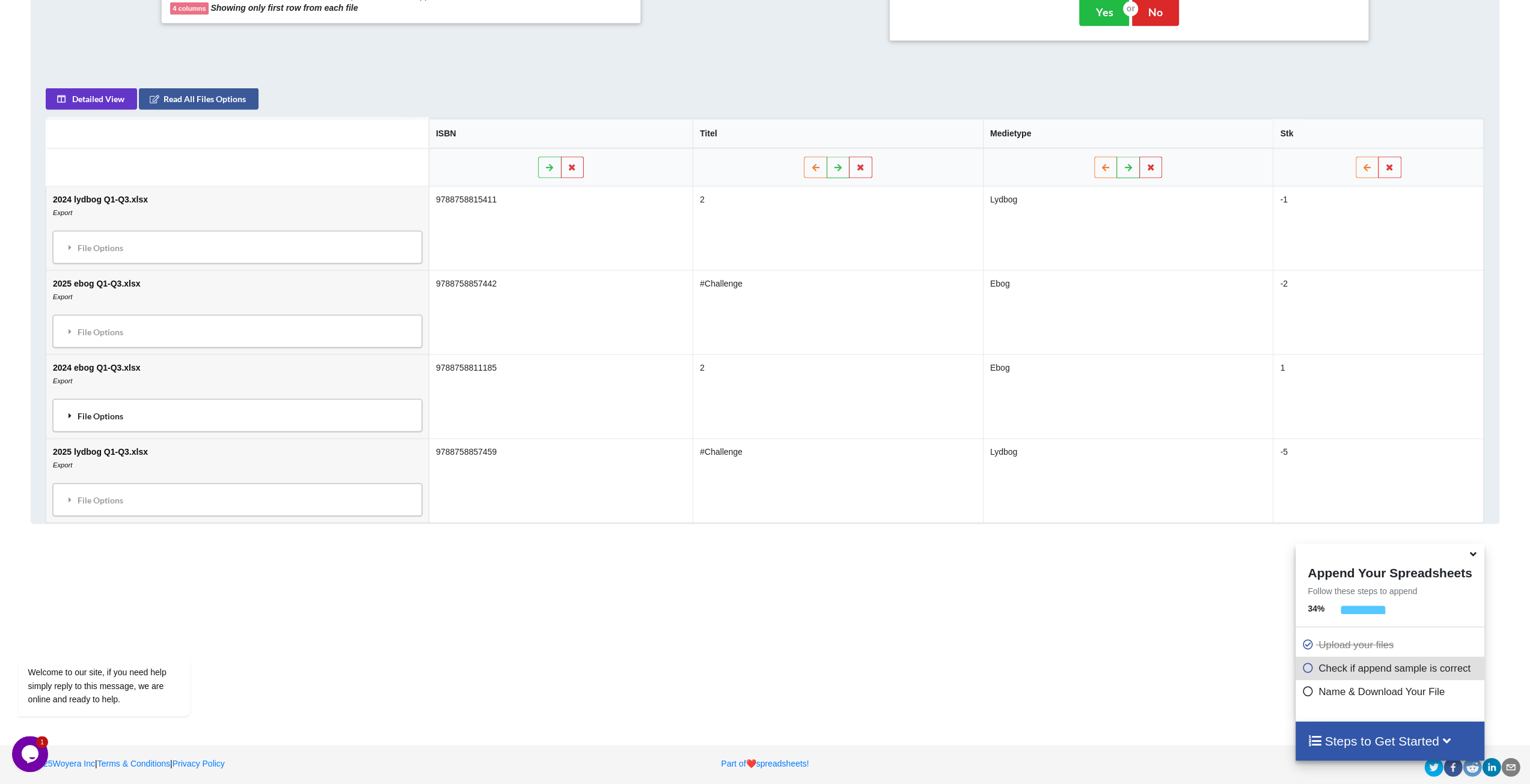
click at [85, 413] on div "File Options" at bounding box center [237, 415] width 362 height 25
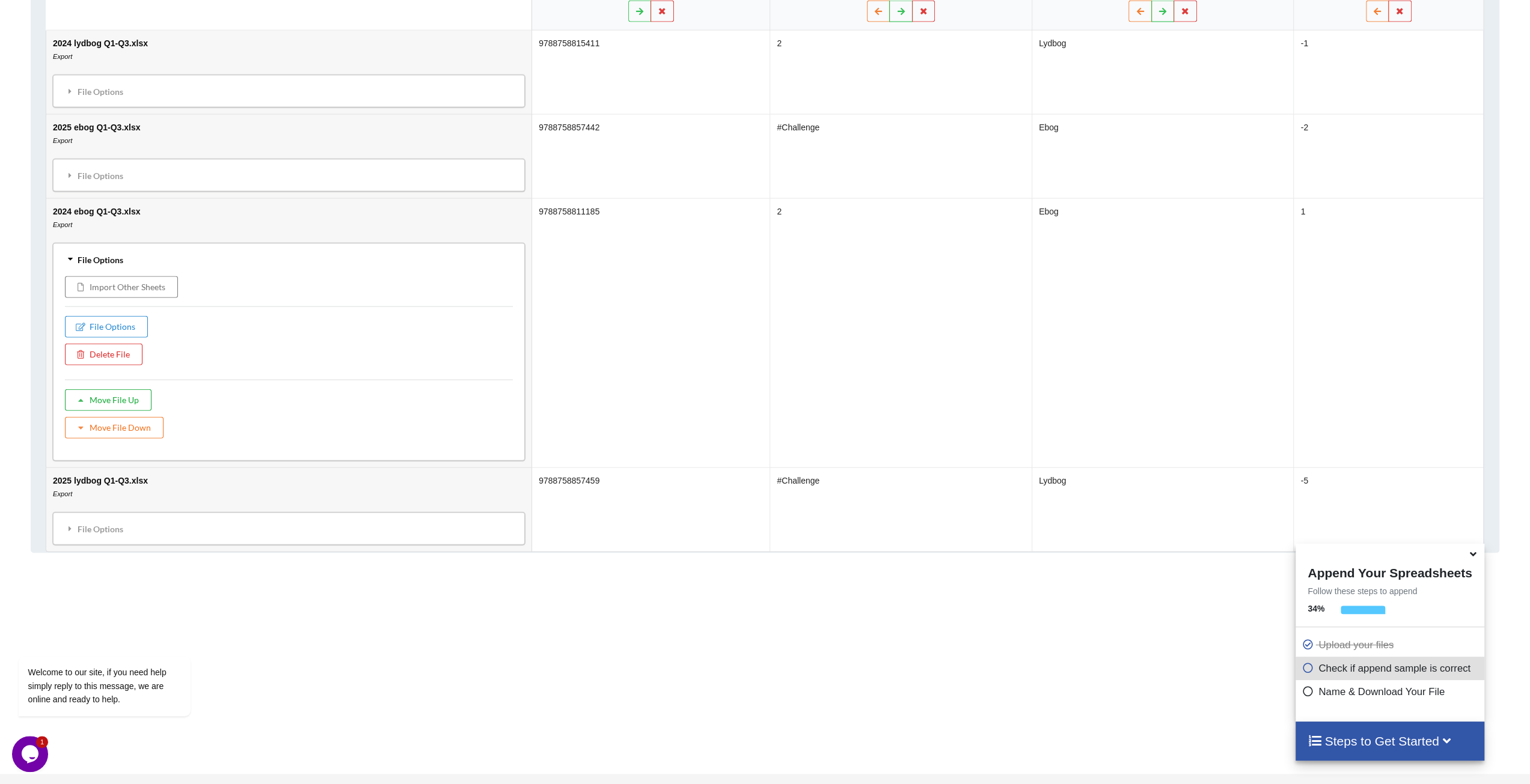
click at [119, 395] on button "Move File Up" at bounding box center [108, 400] width 87 height 21
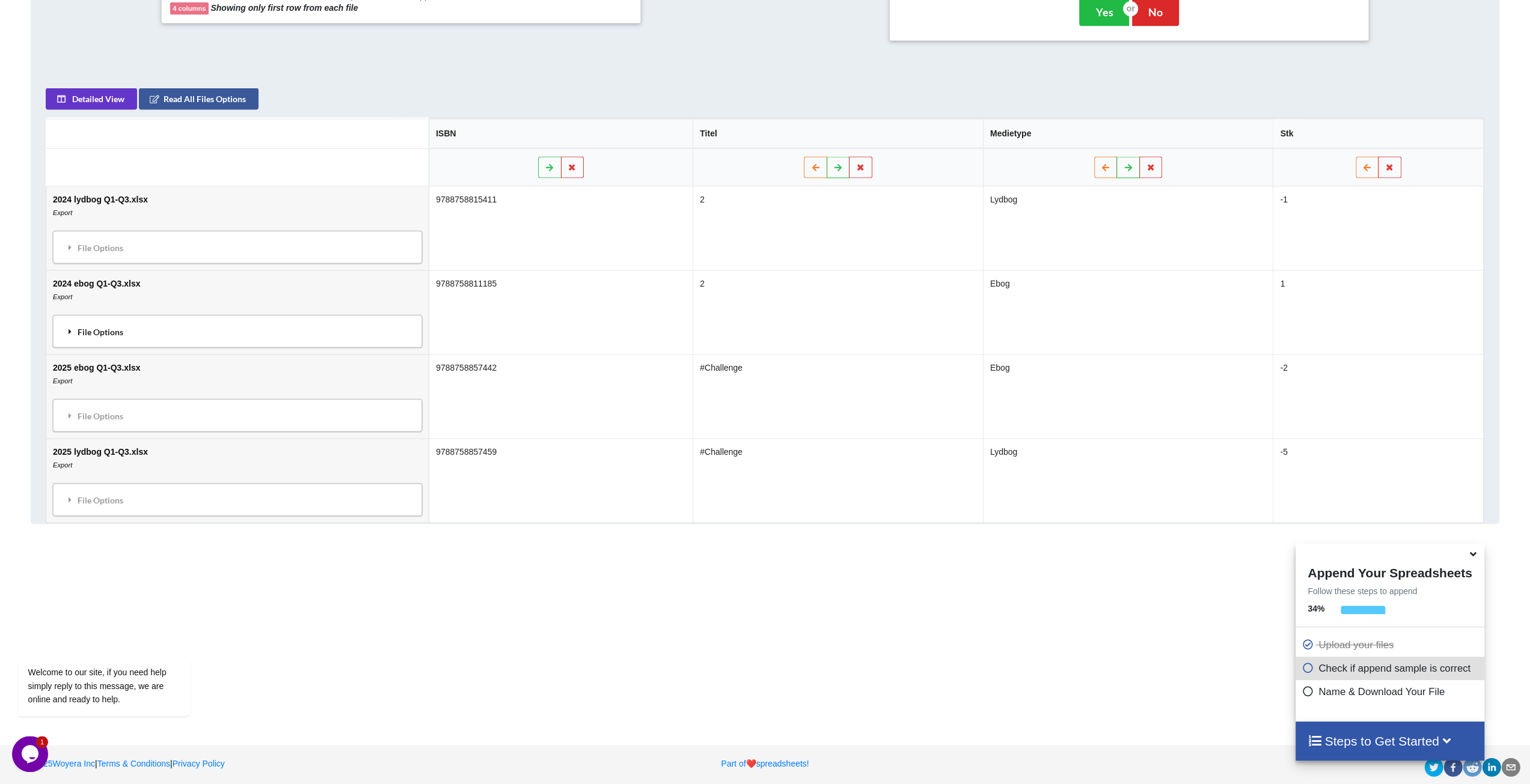
click at [103, 329] on div "File Options" at bounding box center [237, 331] width 362 height 25
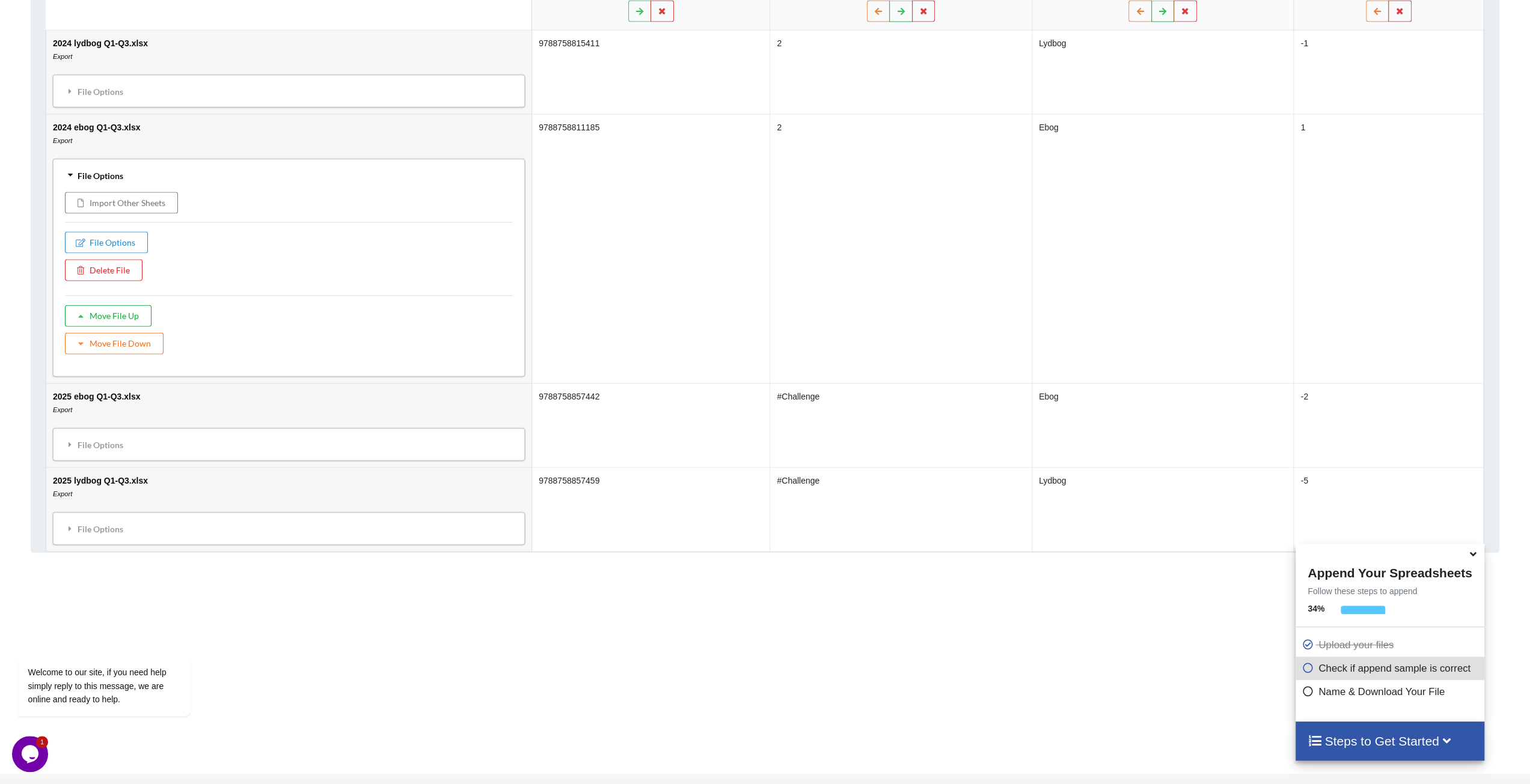
click at [128, 314] on button "Move File Up" at bounding box center [108, 316] width 87 height 21
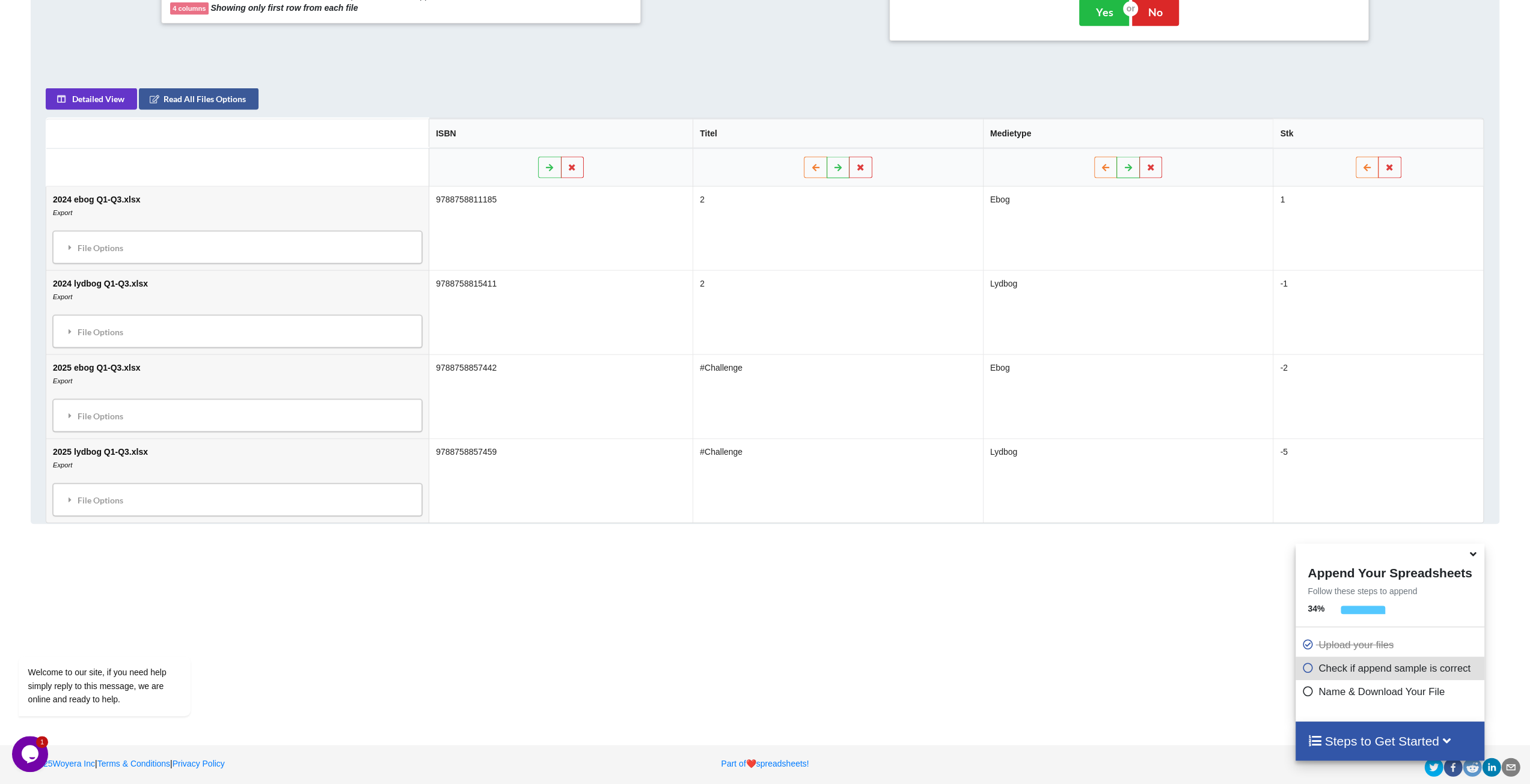
click at [1067, 653] on icon at bounding box center [1307, 666] width 12 height 10
click at [217, 103] on button "Read All Files Options" at bounding box center [198, 99] width 120 height 21
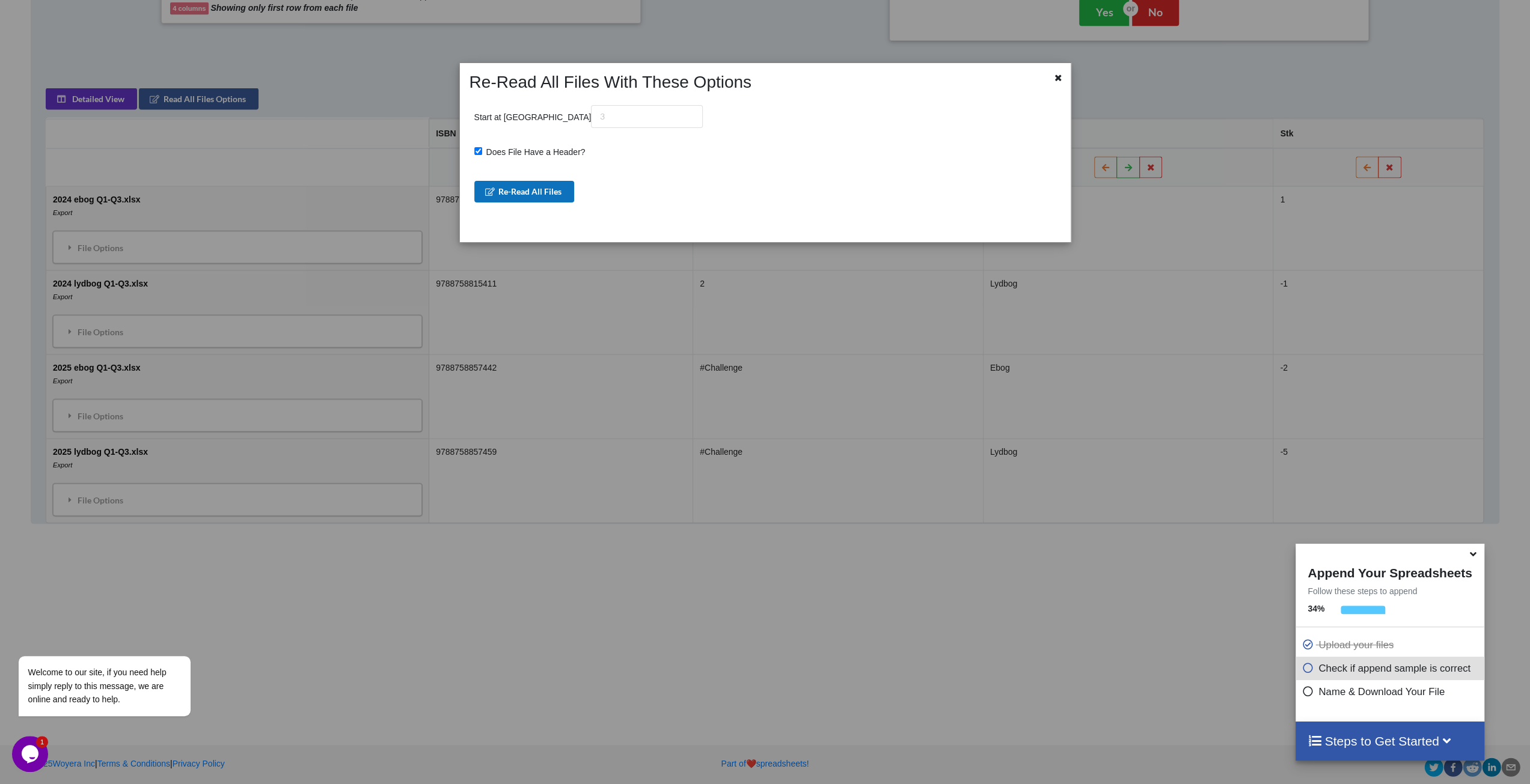
click at [547, 189] on button "Re-Read All Files" at bounding box center [524, 192] width 100 height 21
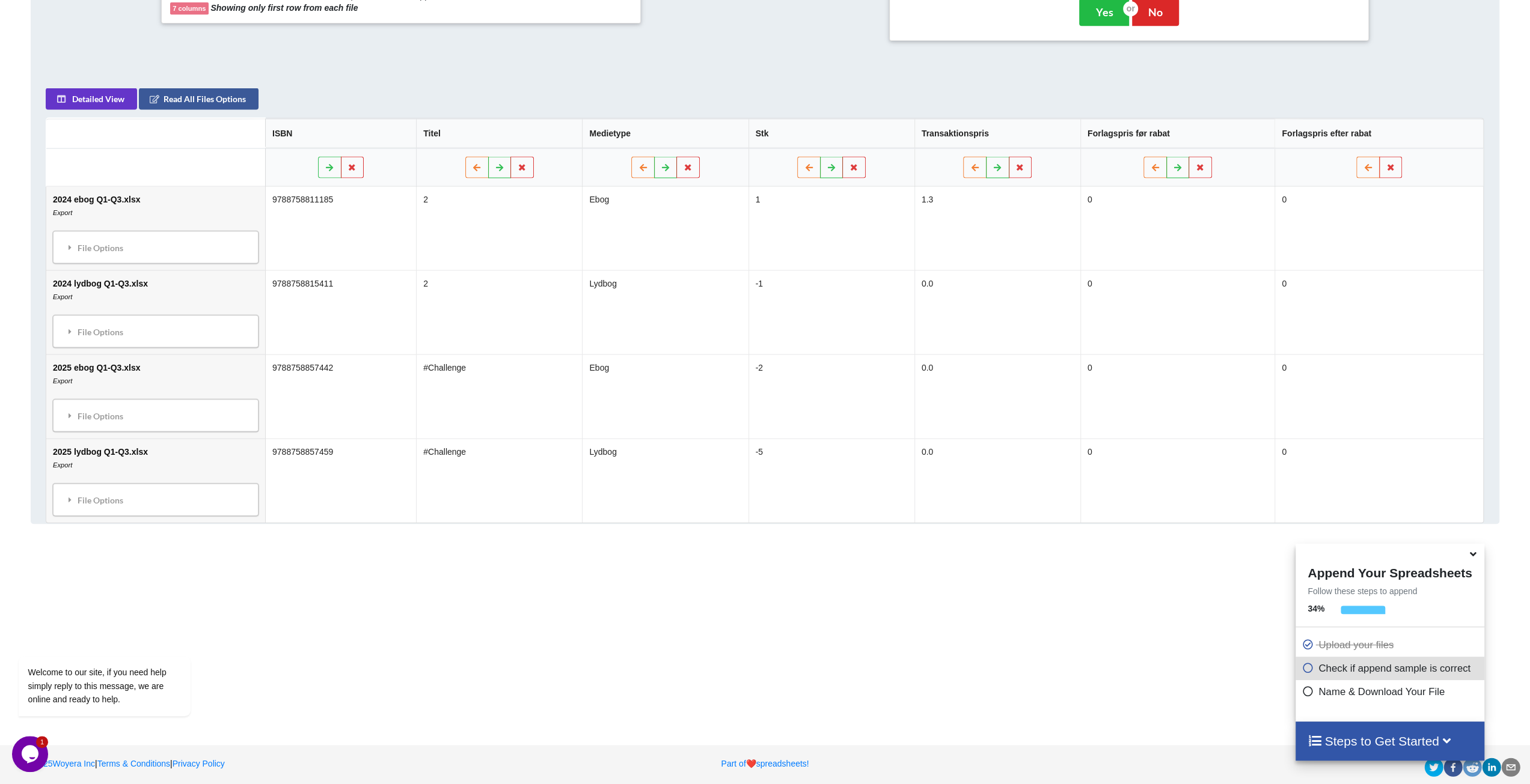
click at [1067, 653] on icon at bounding box center [1446, 740] width 15 height 13
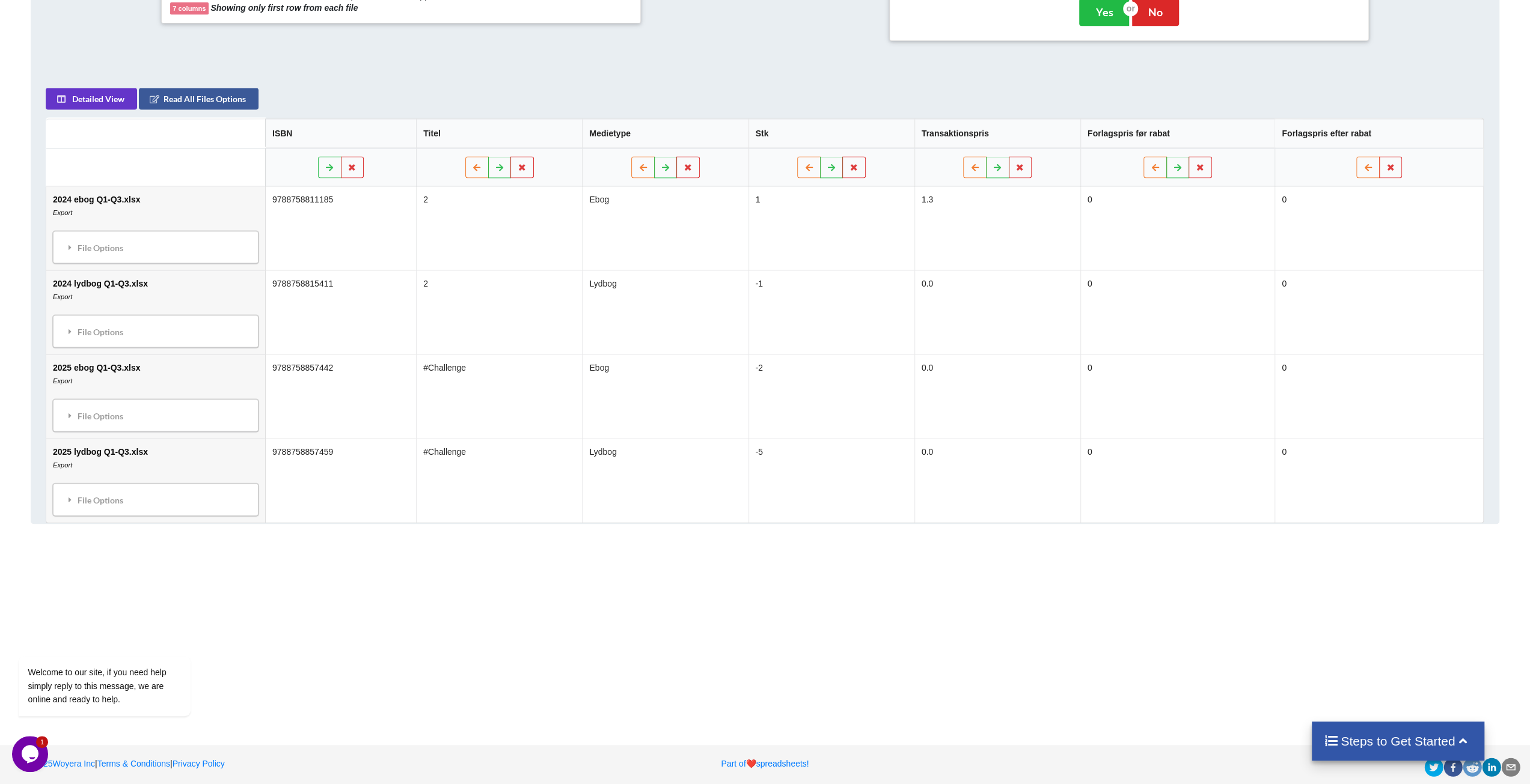
click at [1067, 653] on h4 "Steps to Get Started" at bounding box center [1397, 741] width 148 height 15
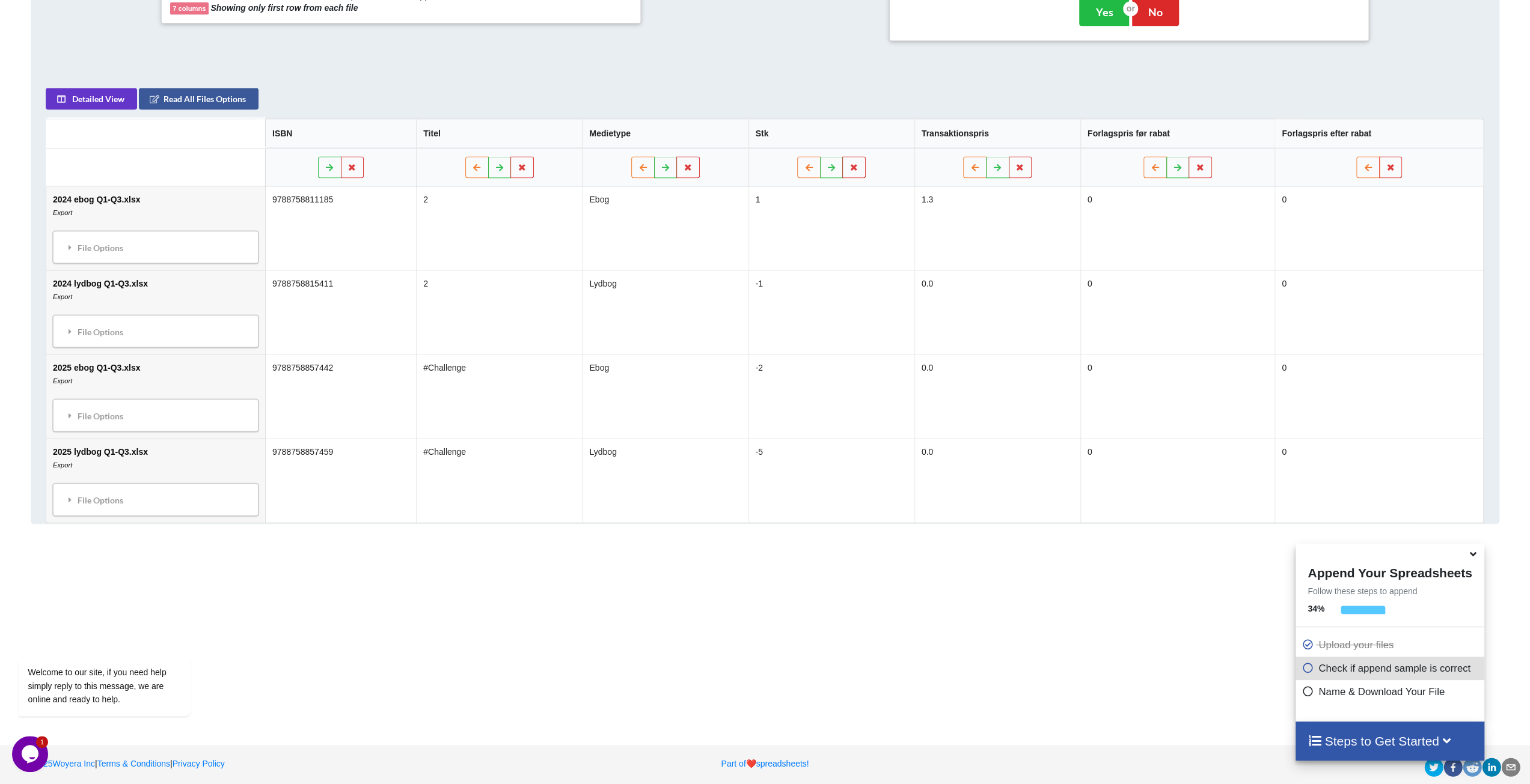
click at [1067, 653] on p "Name & Download Your File" at bounding box center [1391, 692] width 179 height 15
click at [676, 596] on div "Add More Files to Automatically Append with Current You can select files with a…" at bounding box center [765, 208] width 1530 height 1025
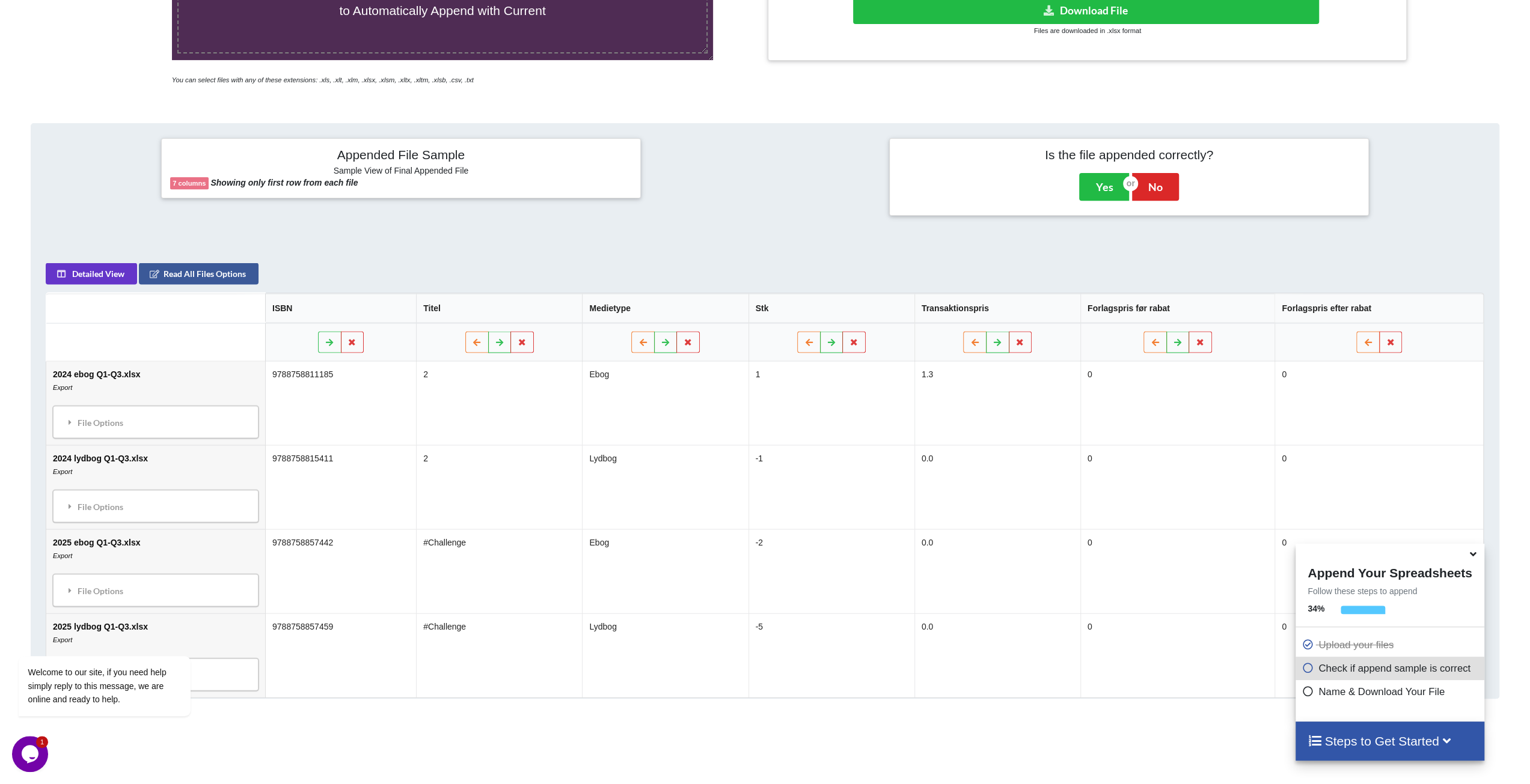
scroll to position [268, 0]
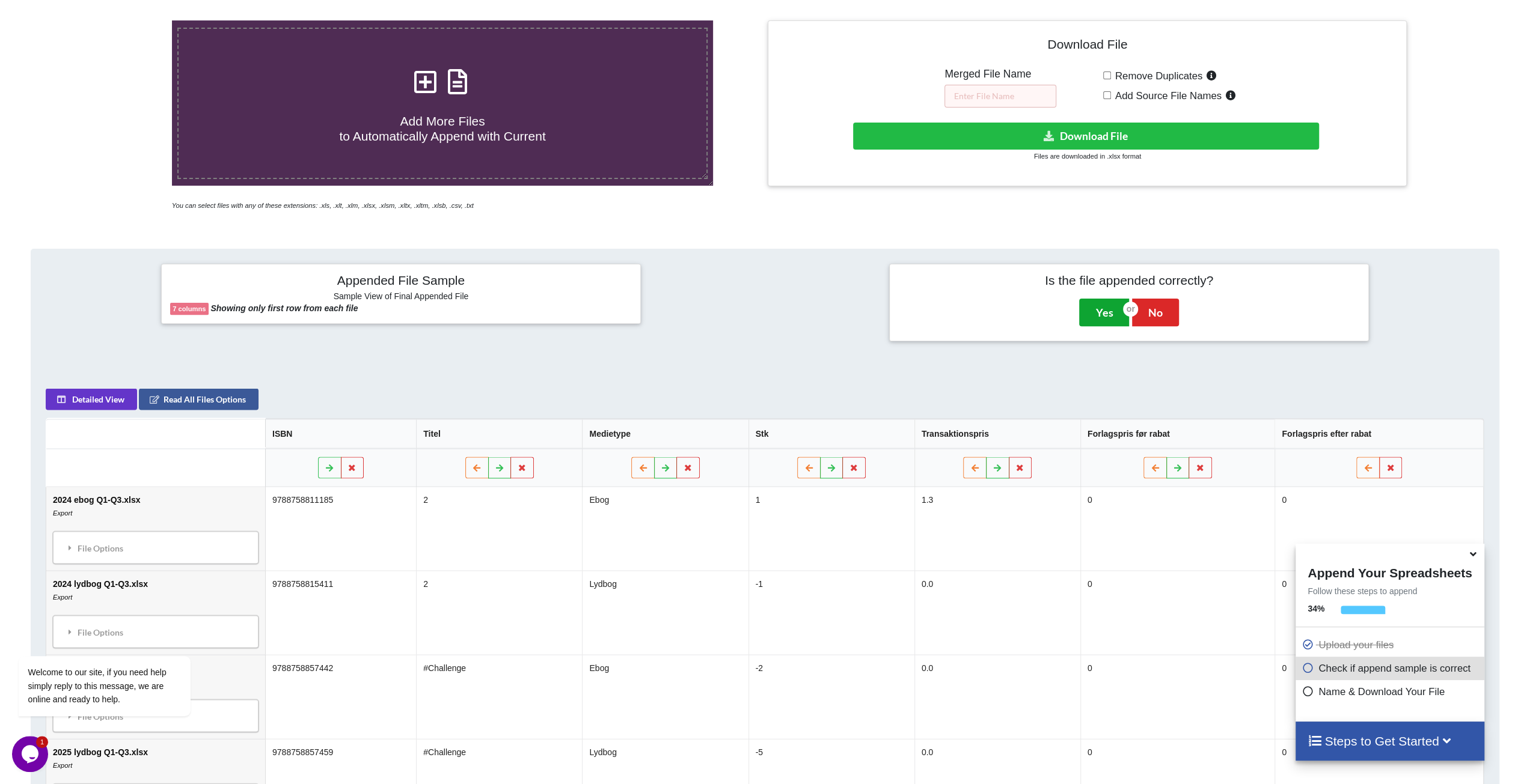
click at [1067, 314] on button "Yes" at bounding box center [1105, 312] width 50 height 28
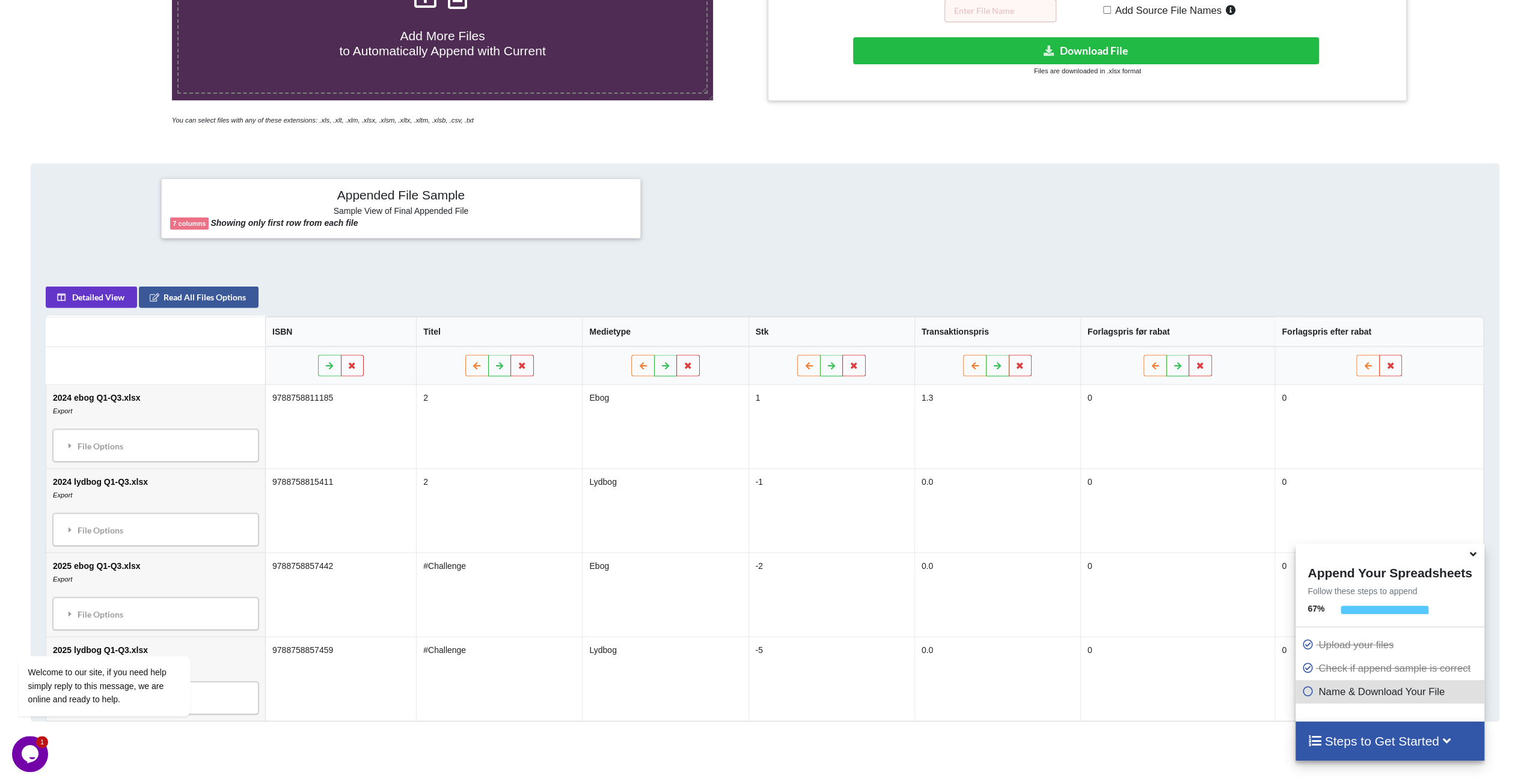
scroll to position [528, 0]
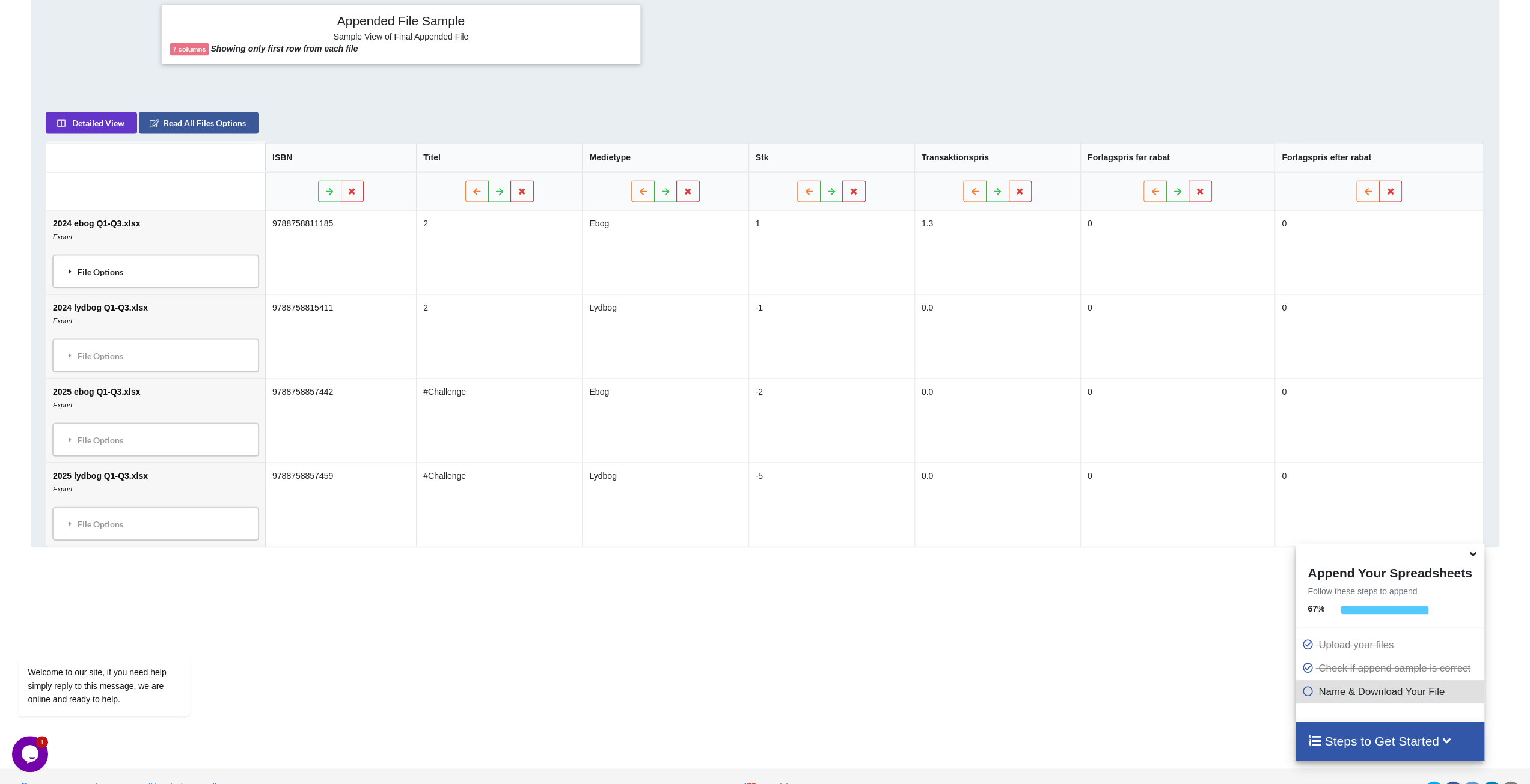
click at [117, 279] on div "File Options" at bounding box center [155, 271] width 198 height 25
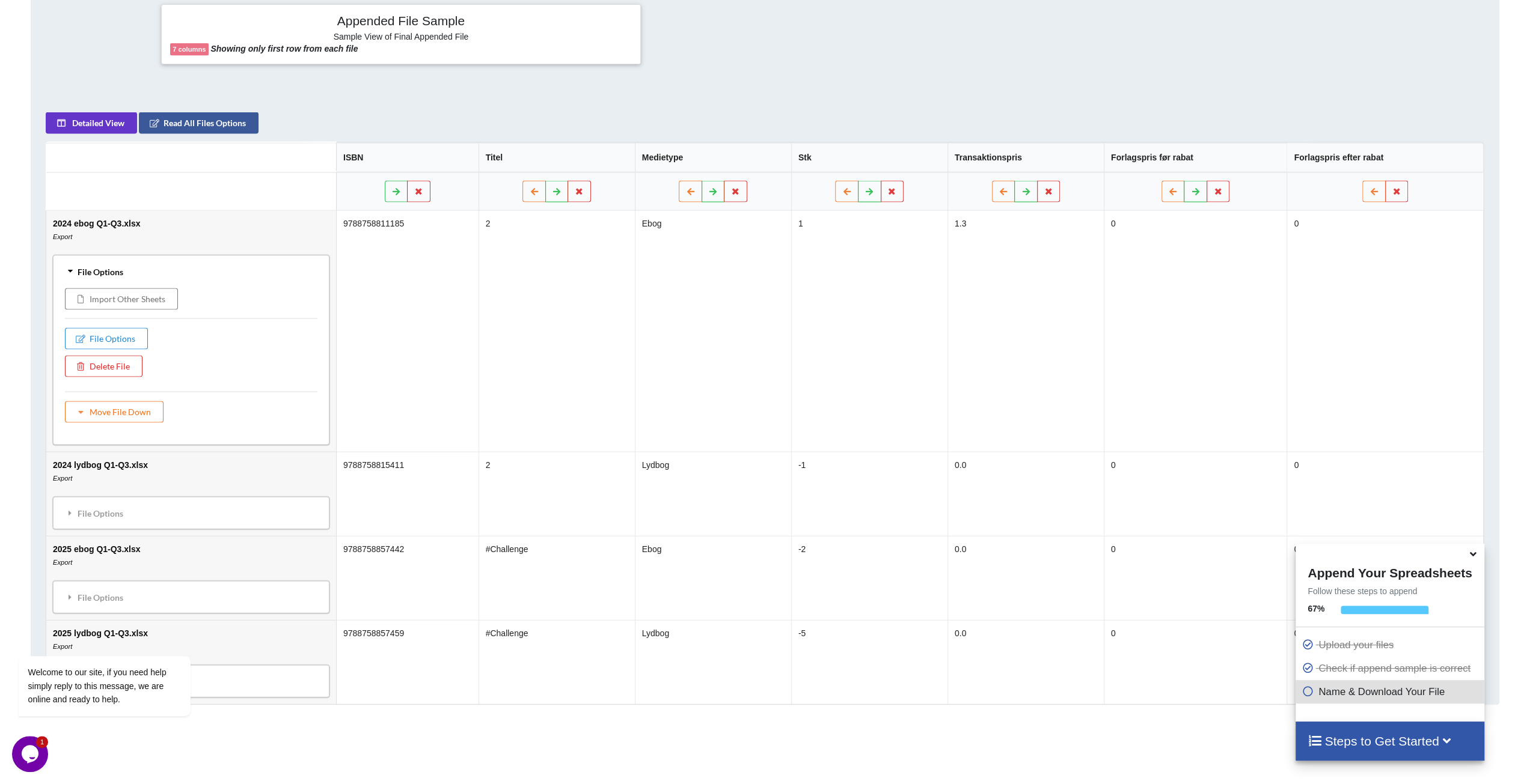
click at [103, 273] on div "File Options" at bounding box center [191, 271] width 269 height 25
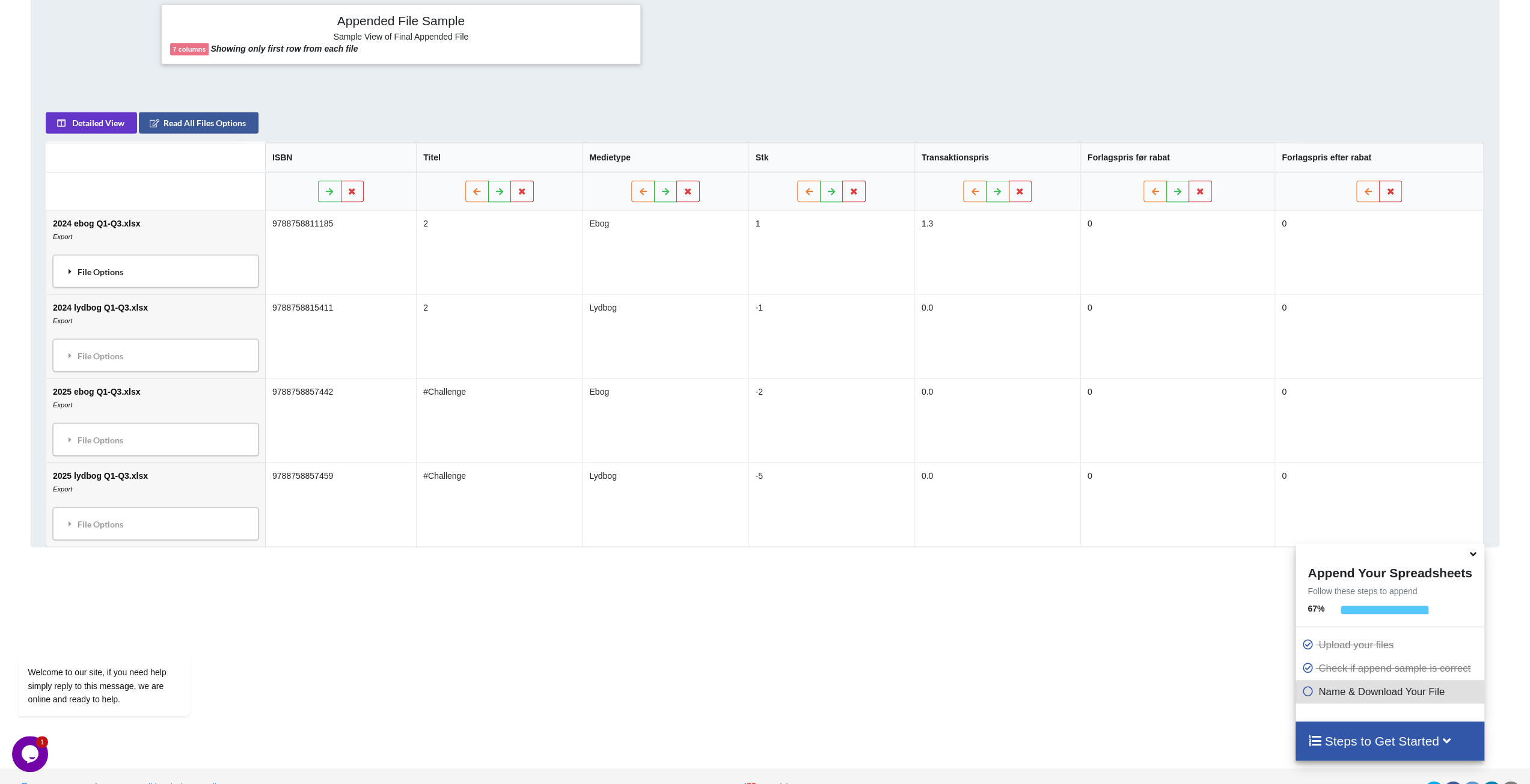
click at [106, 274] on div "File Options" at bounding box center [155, 271] width 198 height 25
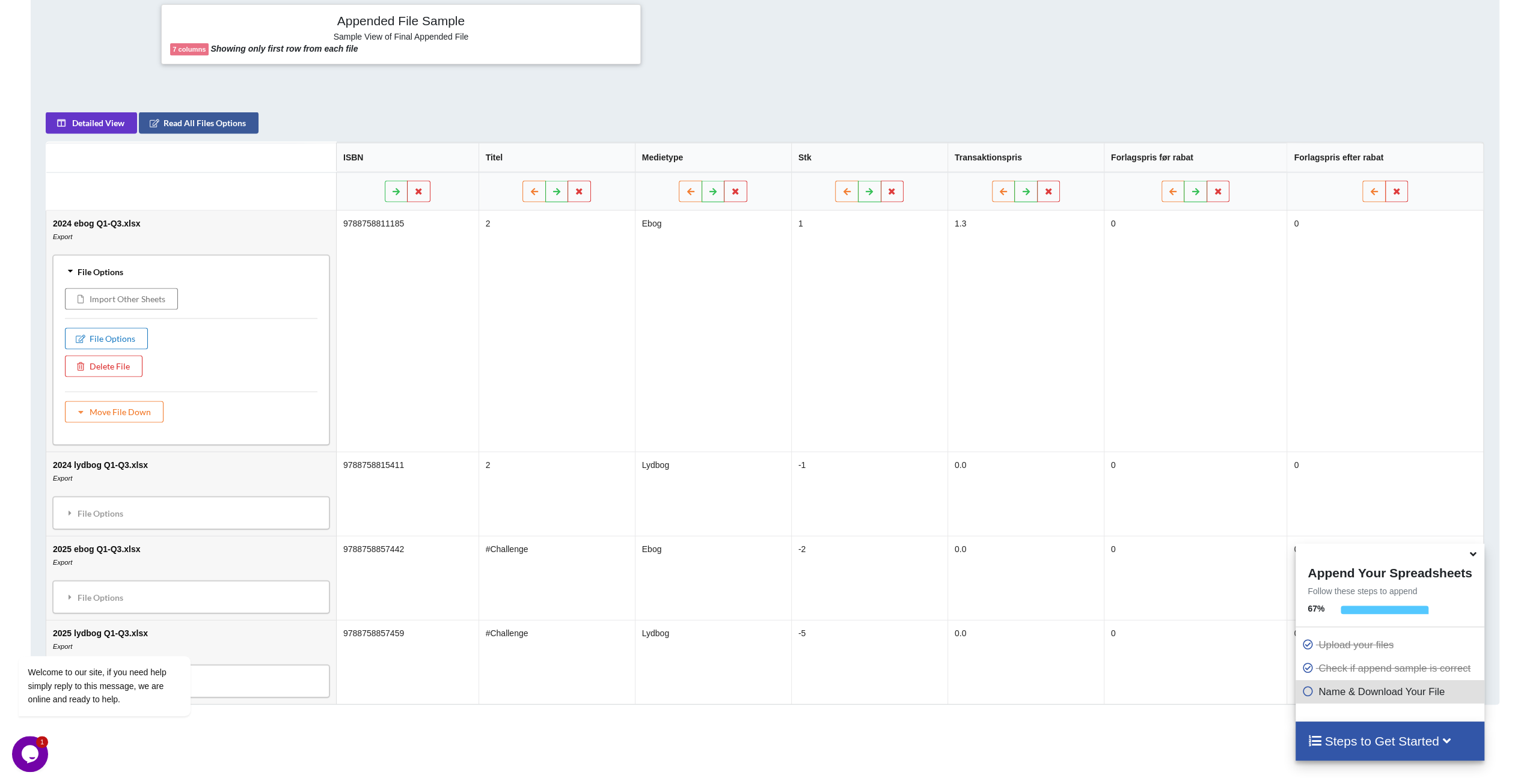
click at [92, 334] on button "File Options" at bounding box center [107, 338] width 83 height 21
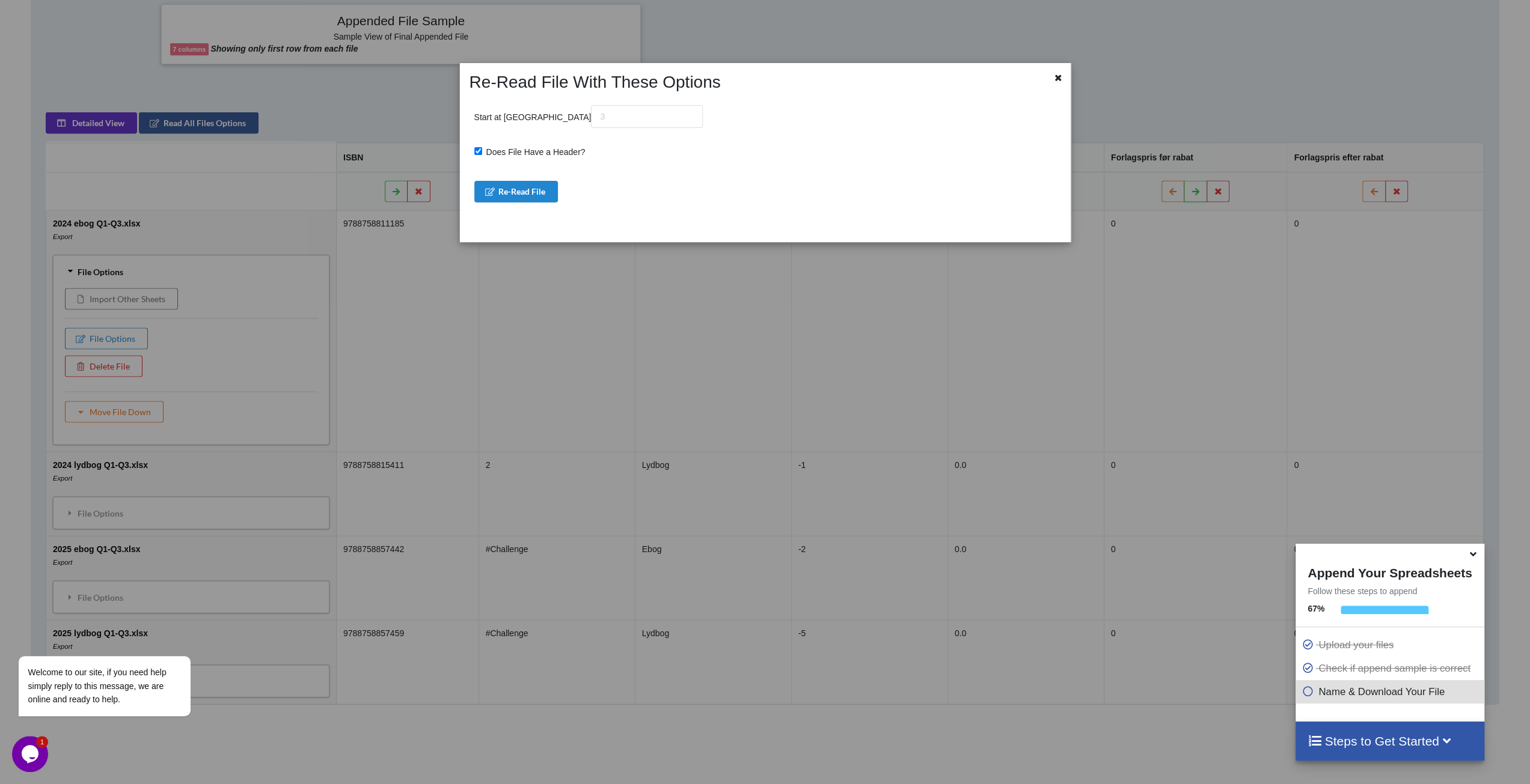
click at [1051, 80] on div at bounding box center [1044, 82] width 51 height 21
click at [1059, 77] on icon at bounding box center [1059, 77] width 10 height 9
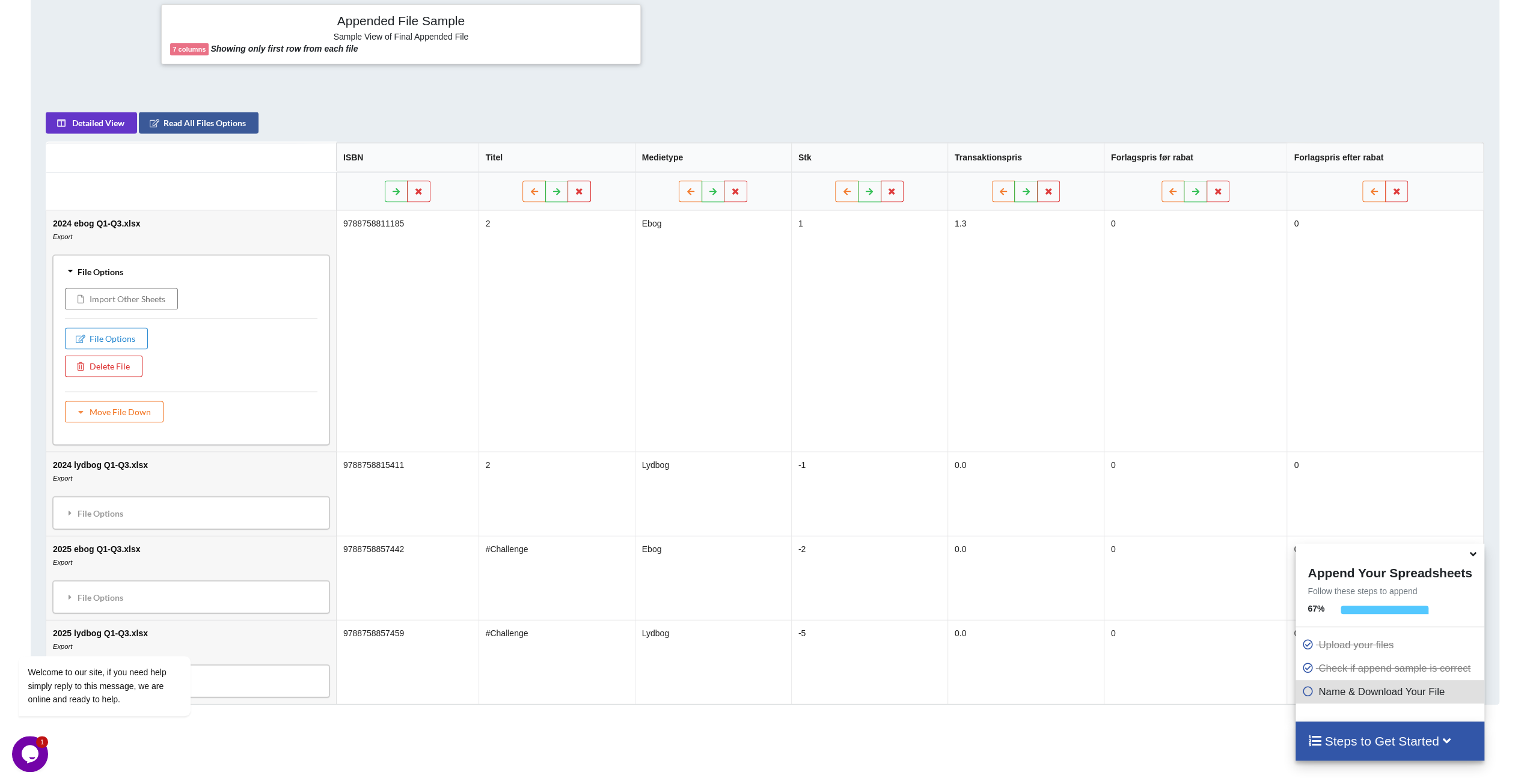
click at [100, 274] on div "File Options" at bounding box center [191, 271] width 269 height 25
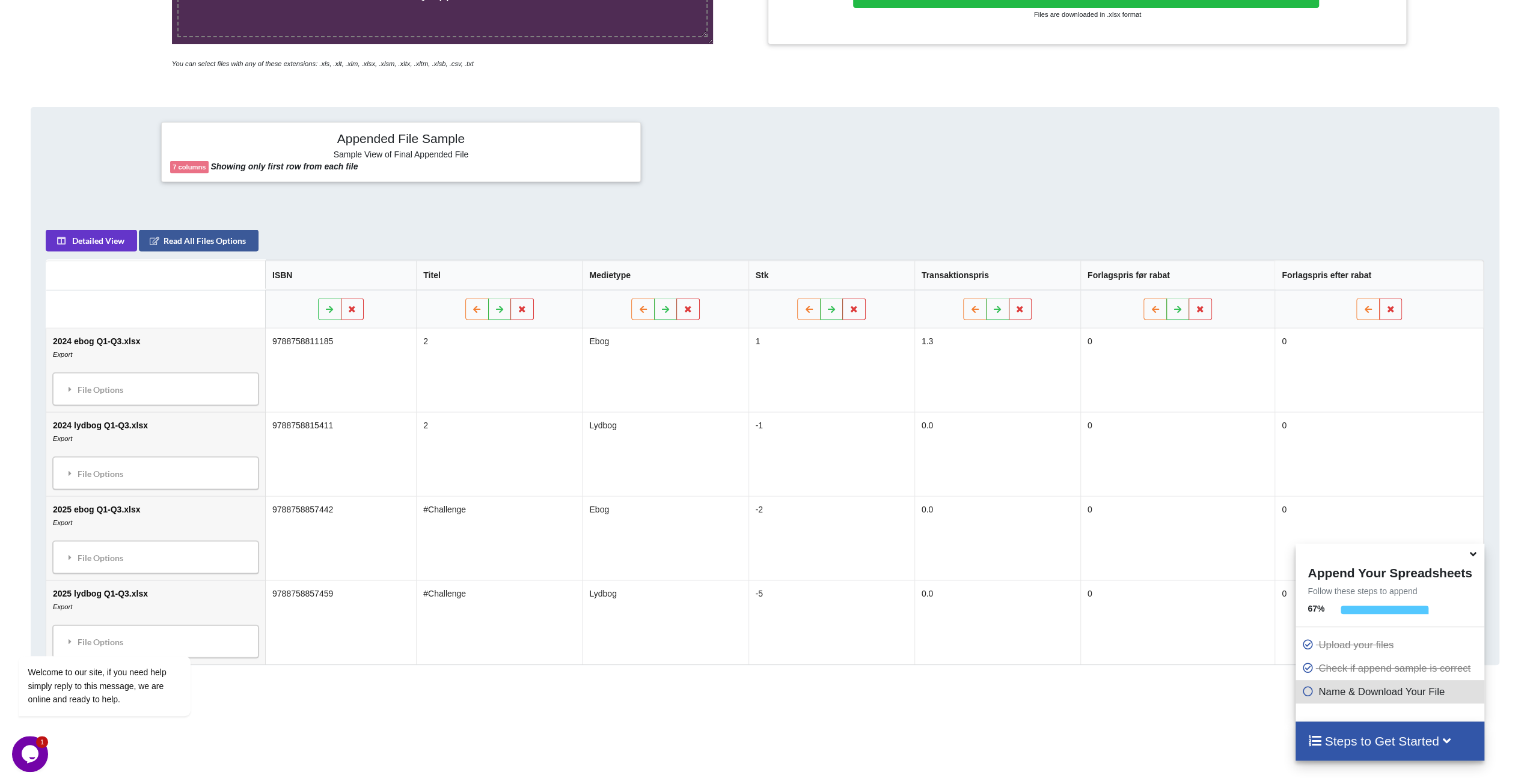
scroll to position [552, 0]
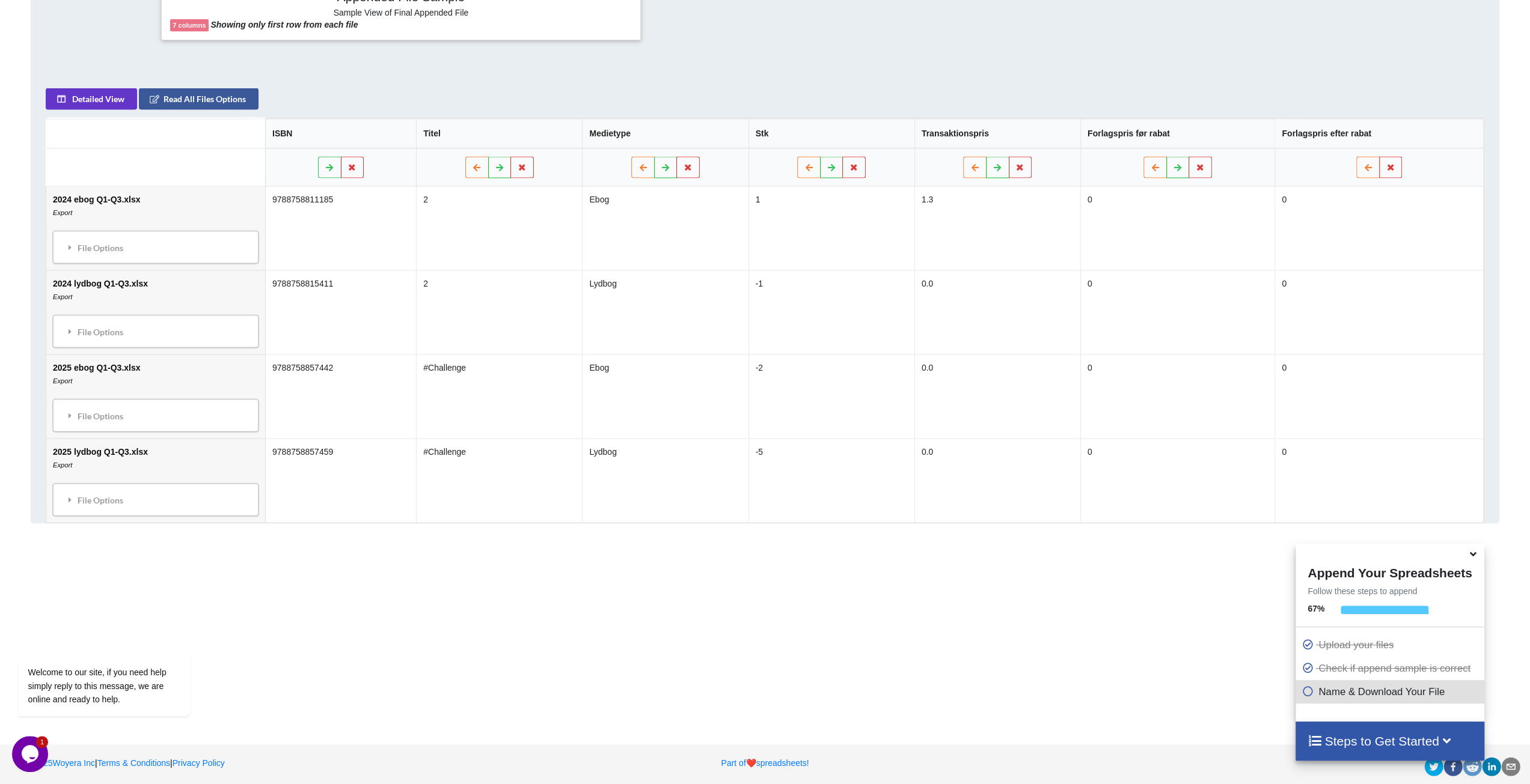
click at [1067, 653] on p "Name & Download Your File" at bounding box center [1391, 692] width 179 height 15
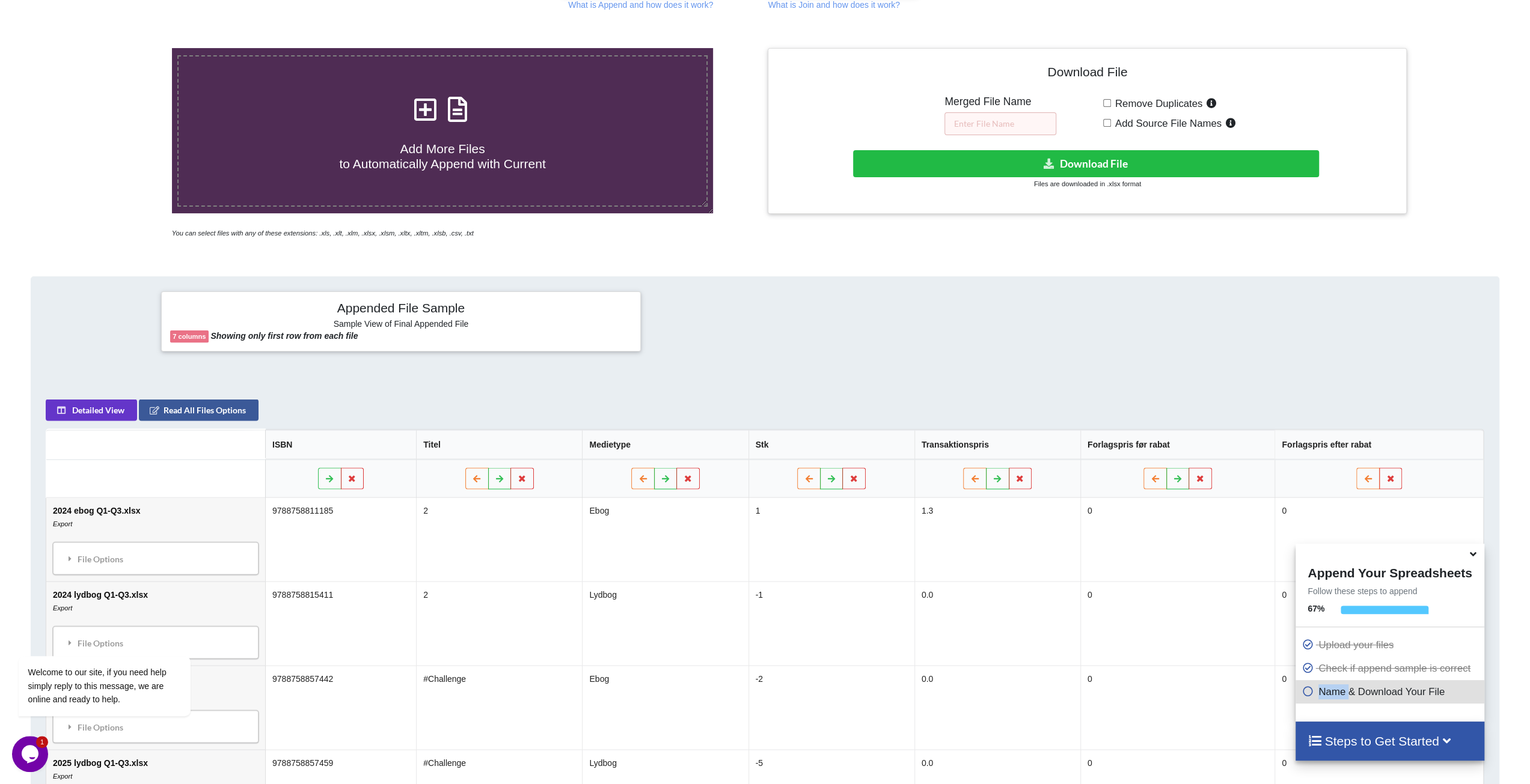
scroll to position [0, 0]
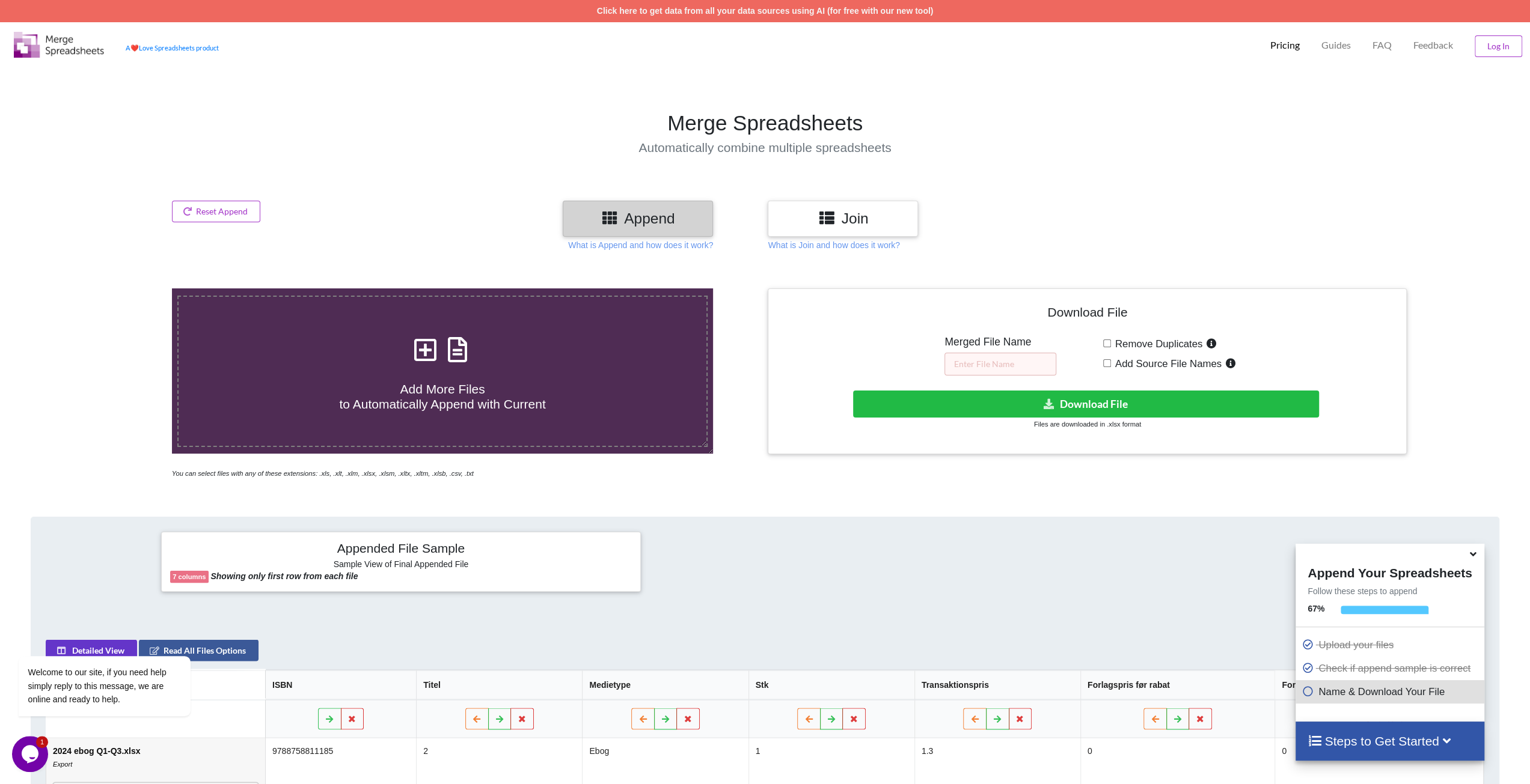
click at [837, 224] on h3 "Join" at bounding box center [842, 218] width 133 height 17
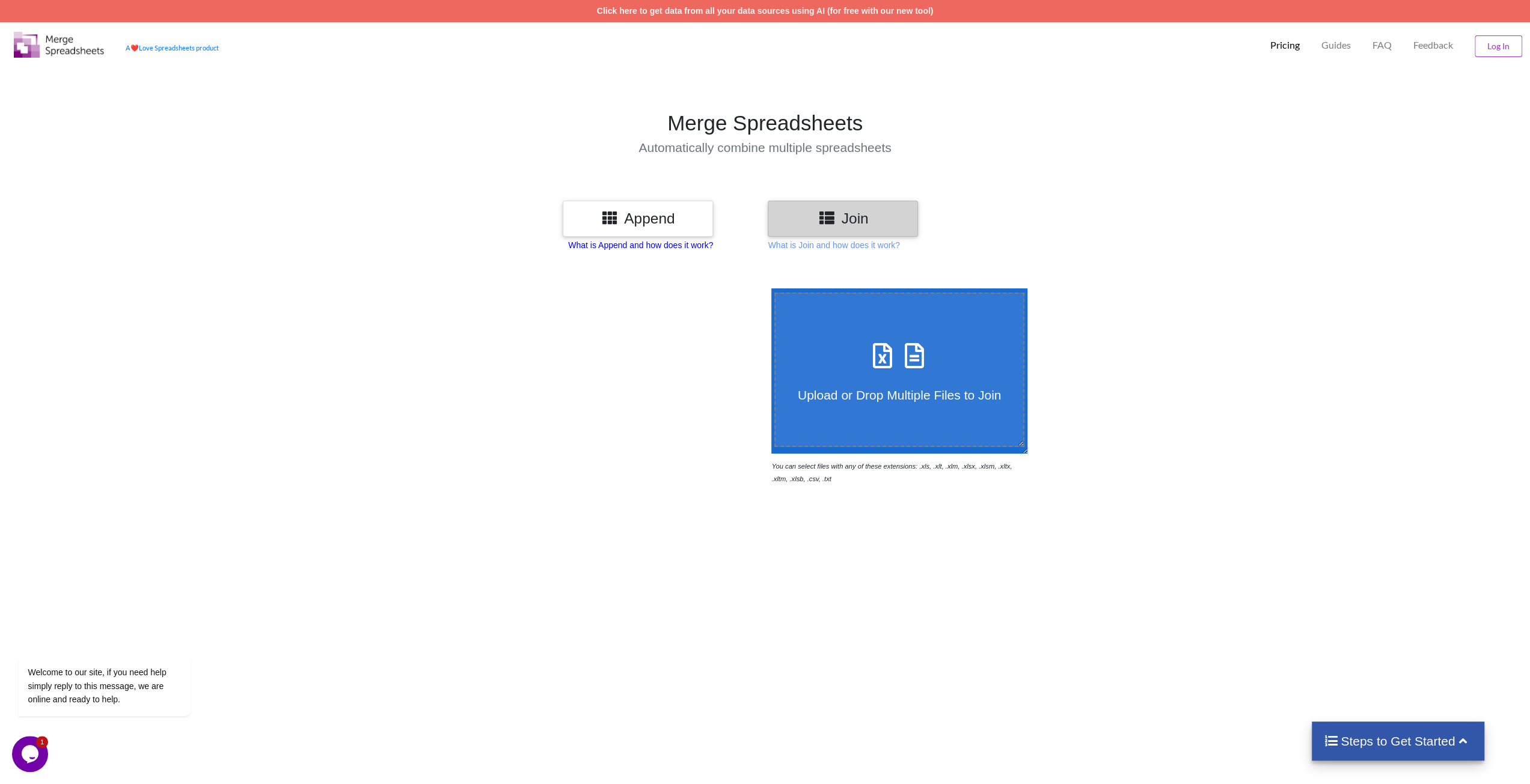
click at [664, 241] on p "What is Append and how does it work?" at bounding box center [640, 245] width 145 height 12
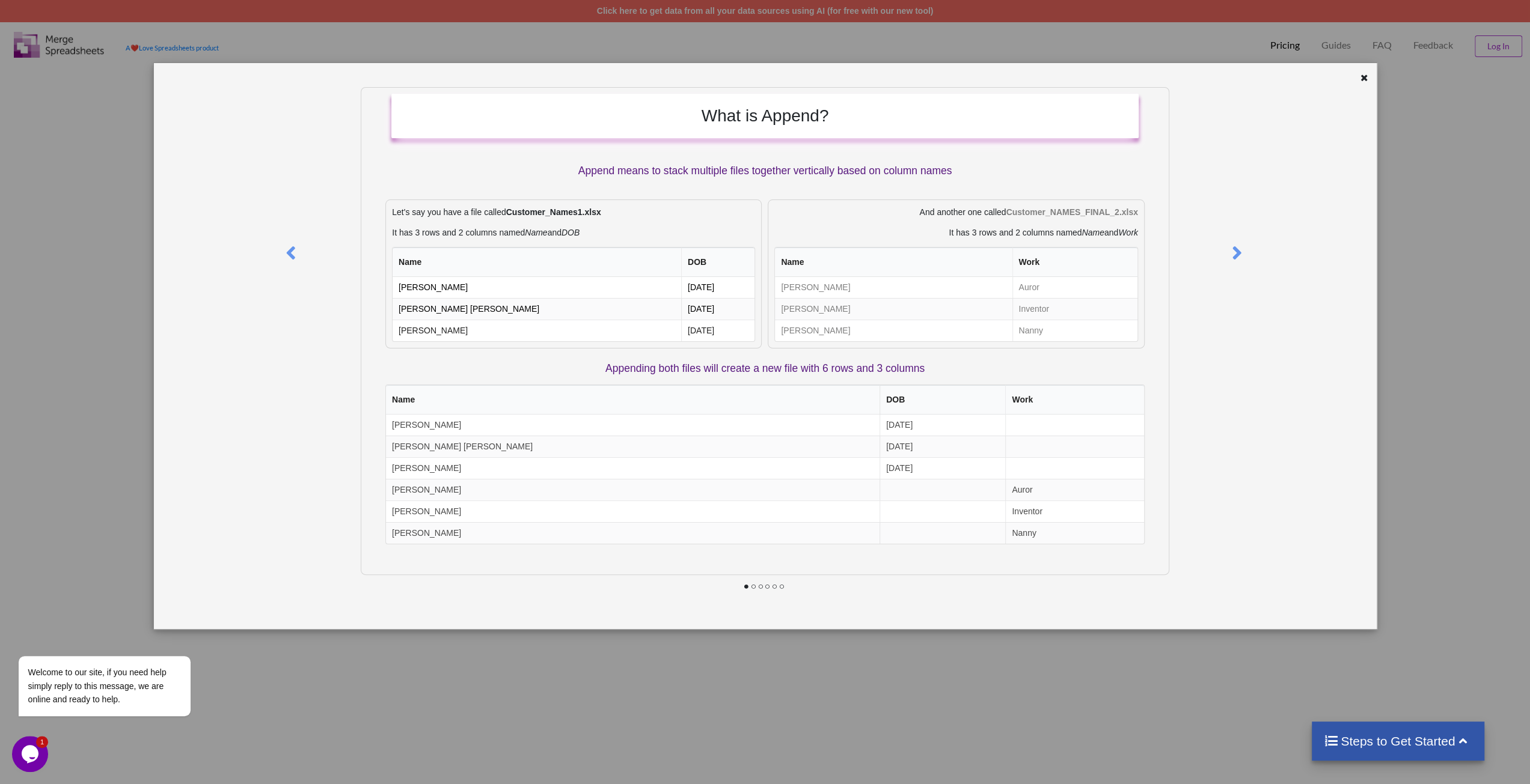
click at [110, 415] on div "What is Append? Append means to stack multiple files together vertically based …" at bounding box center [765, 392] width 1530 height 784
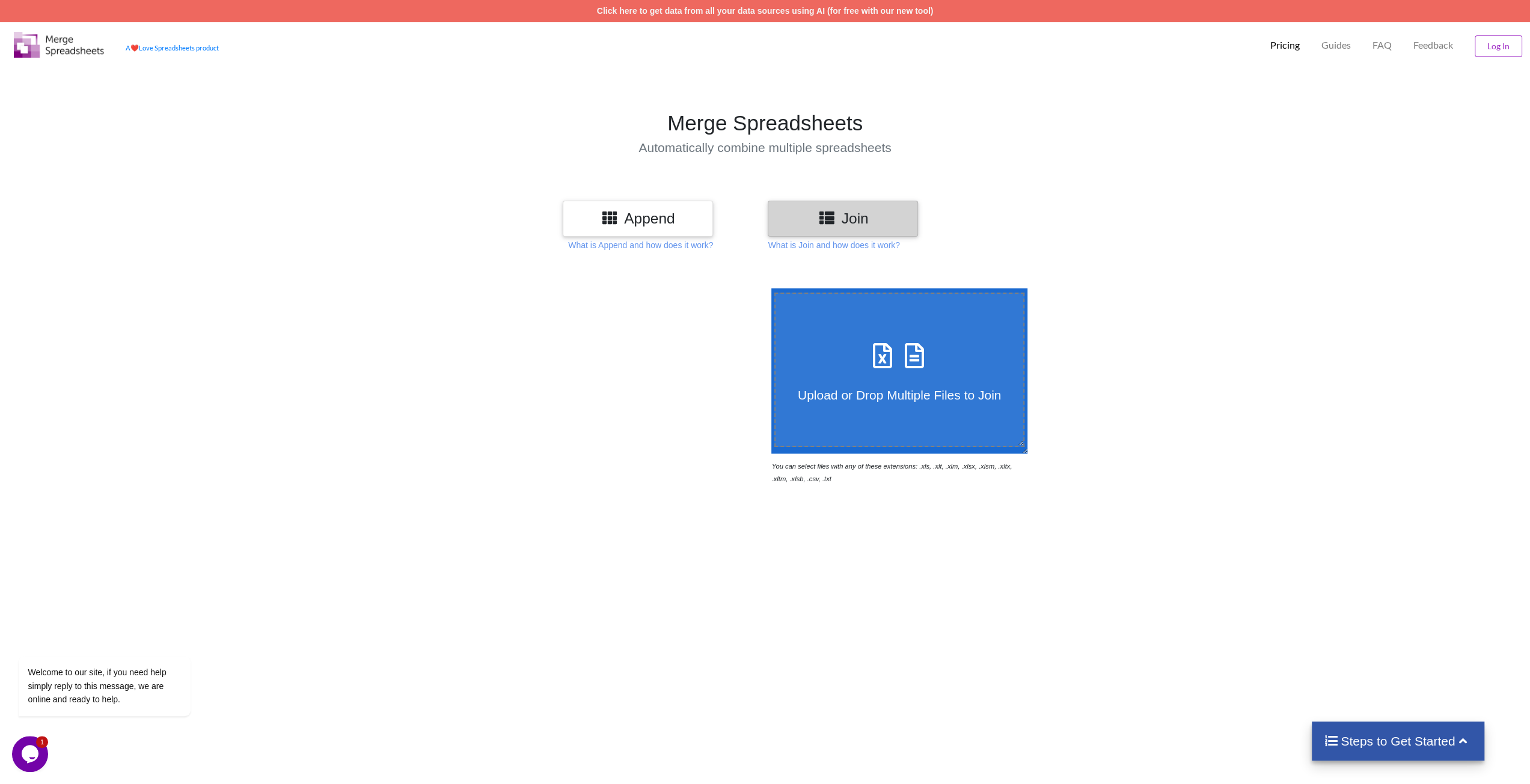
click at [629, 230] on div "Append" at bounding box center [638, 218] width 150 height 36
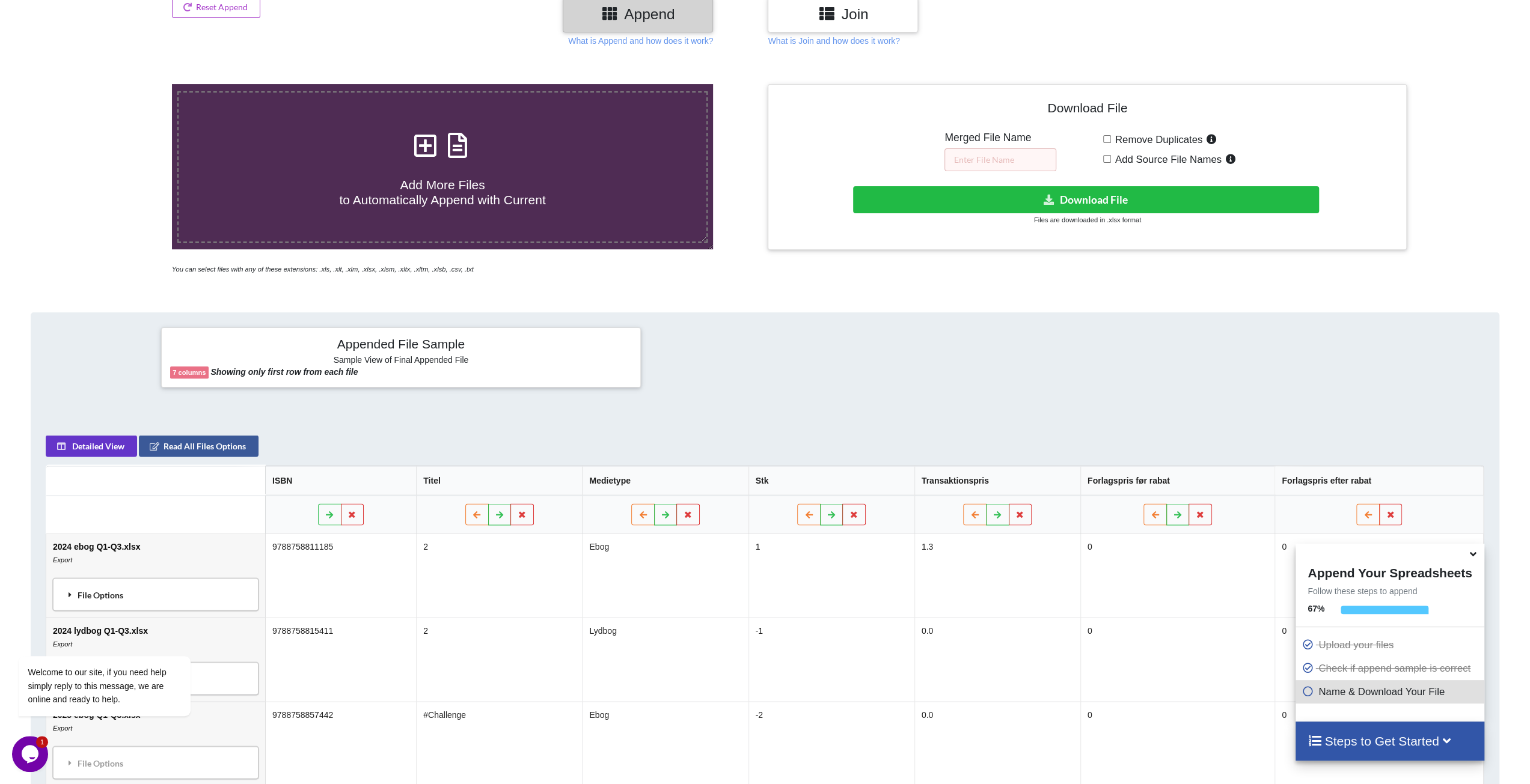
scroll to position [301, 0]
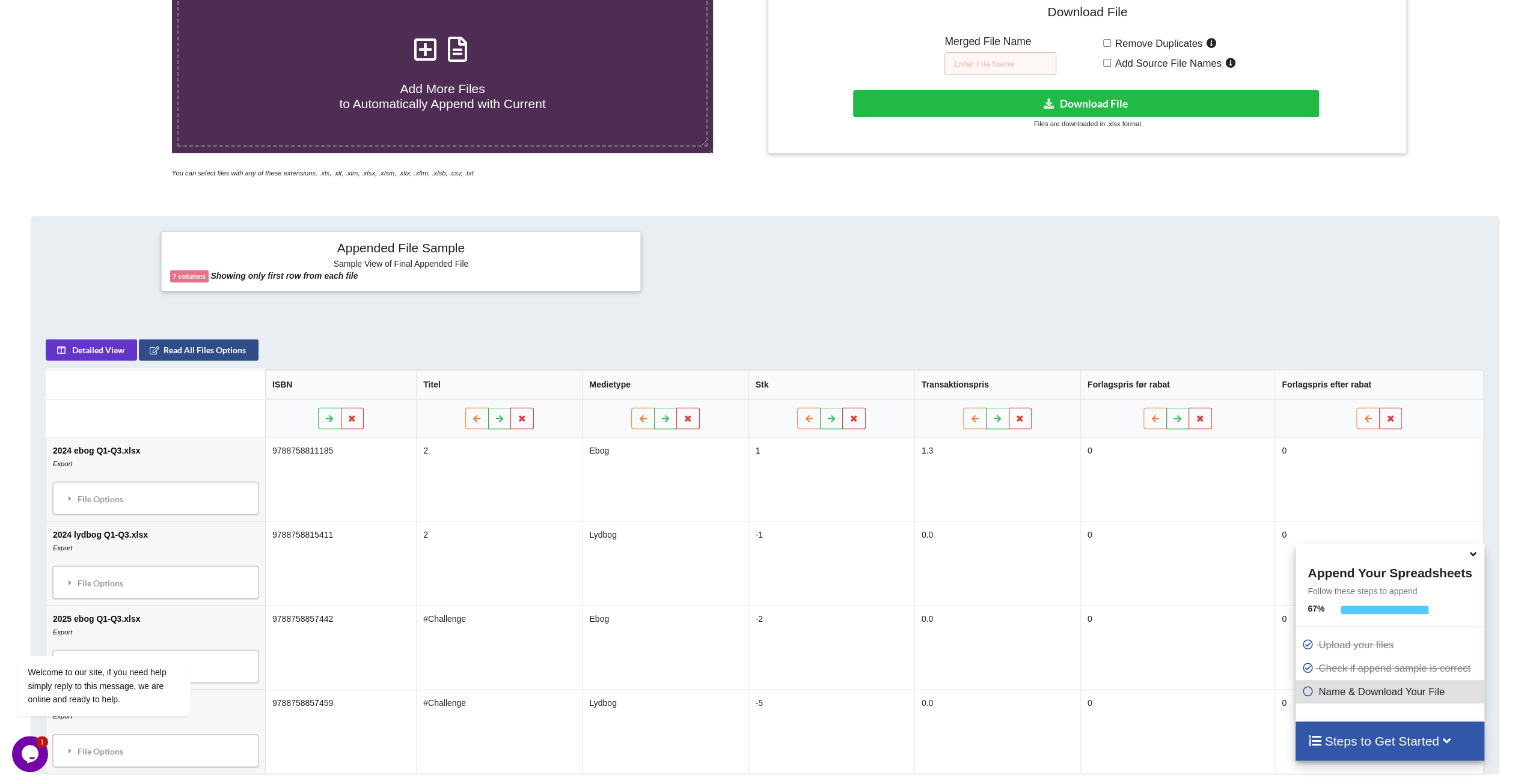
click at [219, 354] on button "Read All Files Options" at bounding box center [198, 349] width 120 height 21
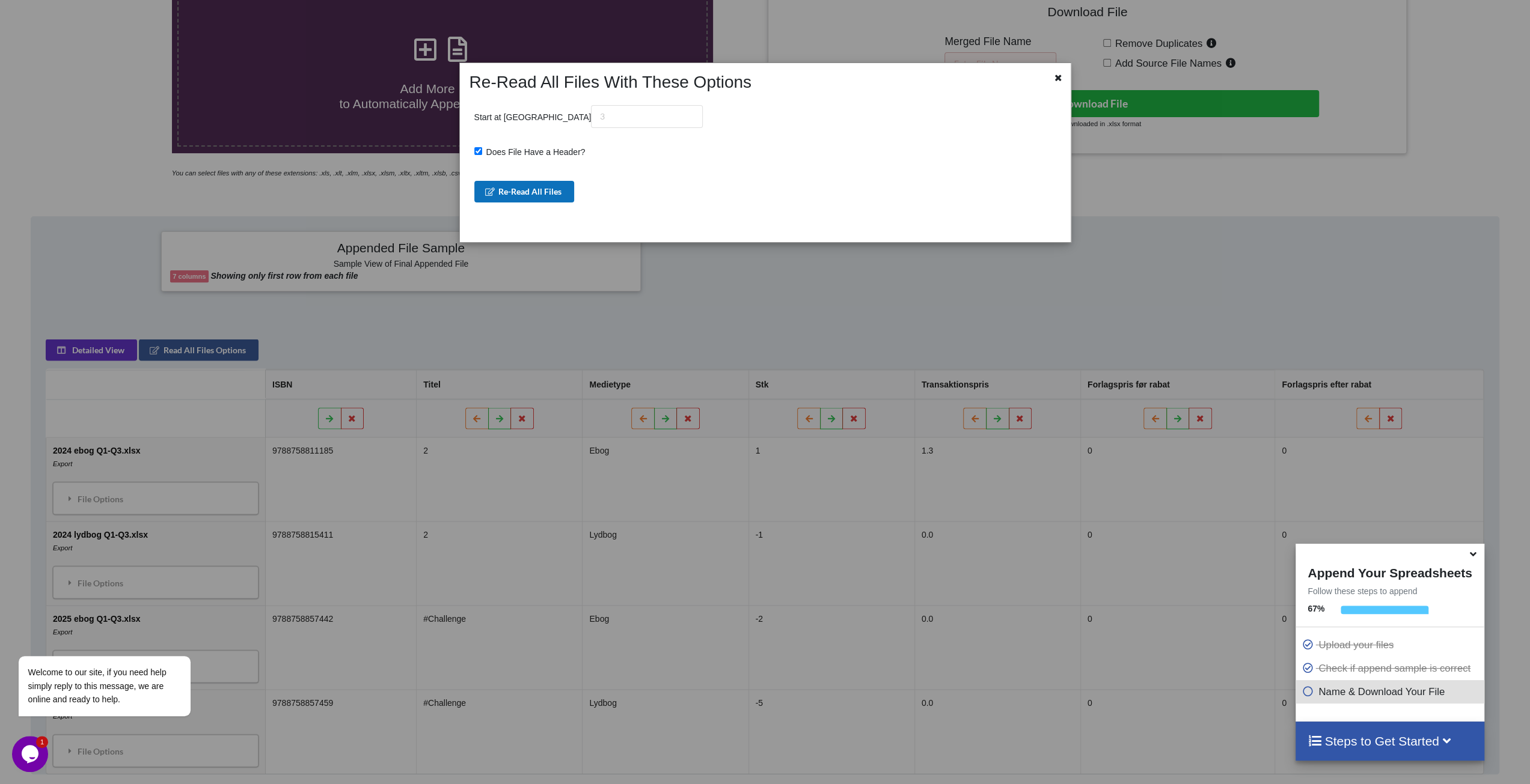
click at [529, 195] on button "Re-Read All Files" at bounding box center [524, 192] width 100 height 21
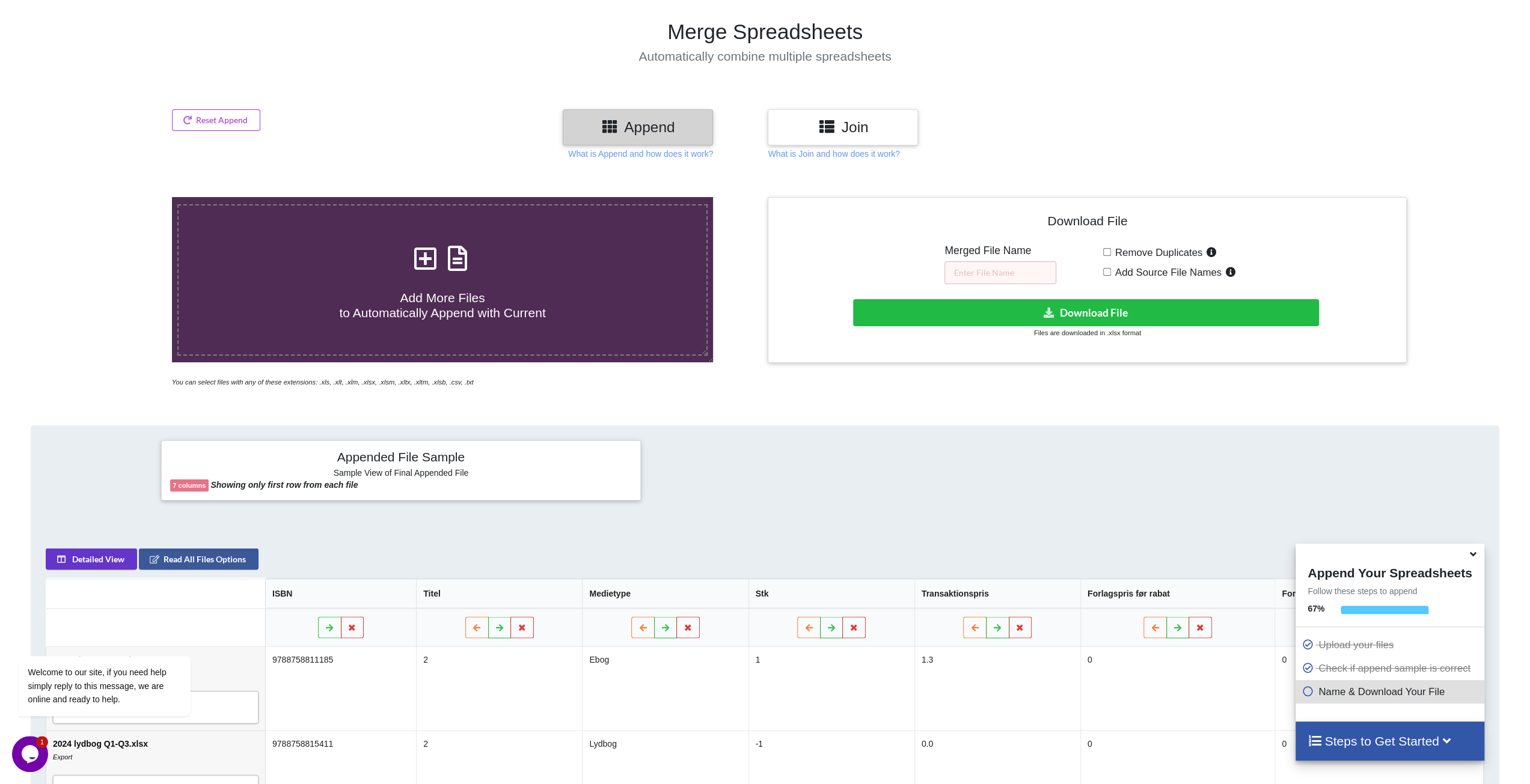
scroll to position [71, 0]
